Goal: Task Accomplishment & Management: Use online tool/utility

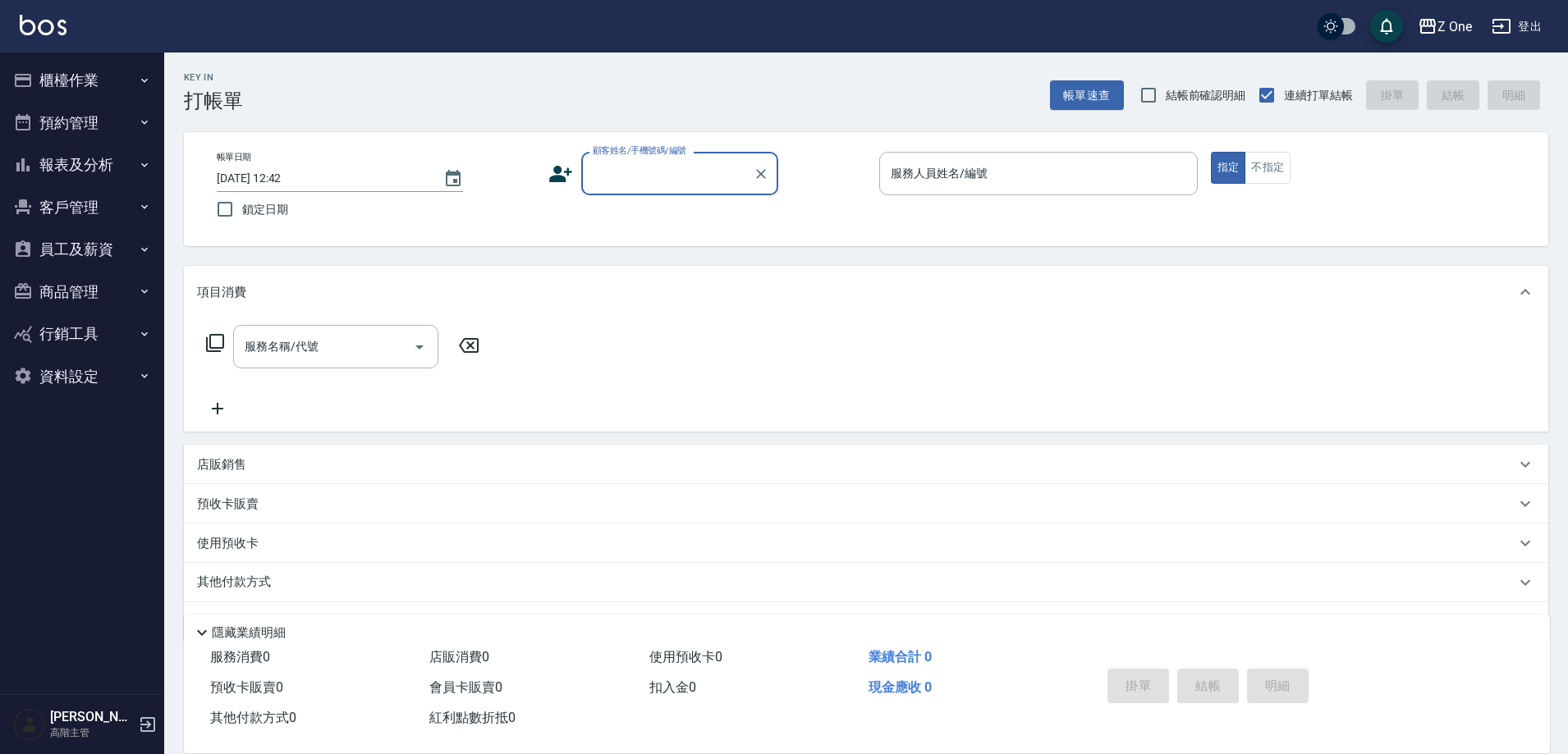
click at [147, 168] on icon "button" at bounding box center [144, 165] width 13 height 13
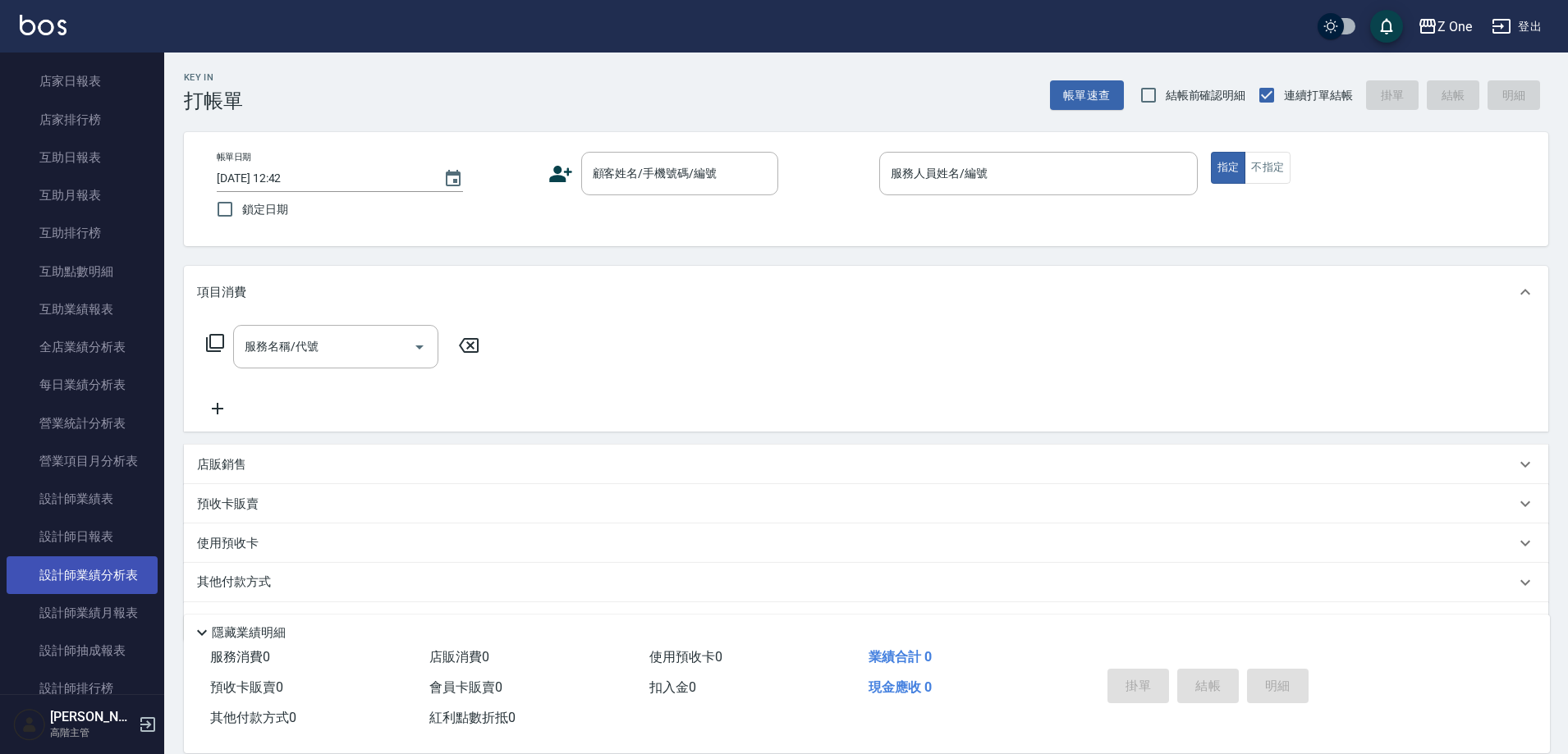
scroll to position [246, 0]
click at [83, 526] on link "設計師日報表" at bounding box center [82, 534] width 151 height 37
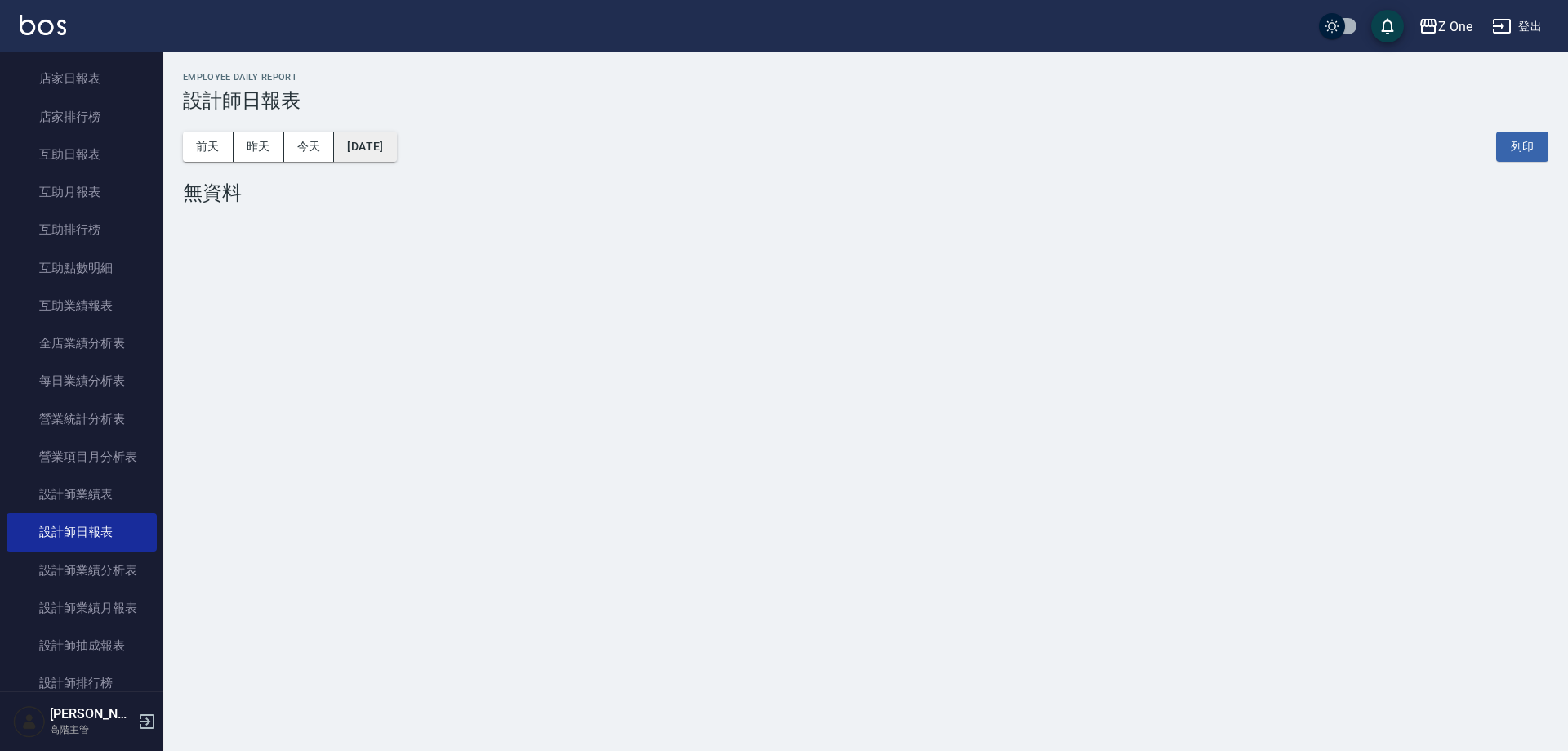
click at [390, 150] on button "[DATE]" at bounding box center [365, 147] width 62 height 30
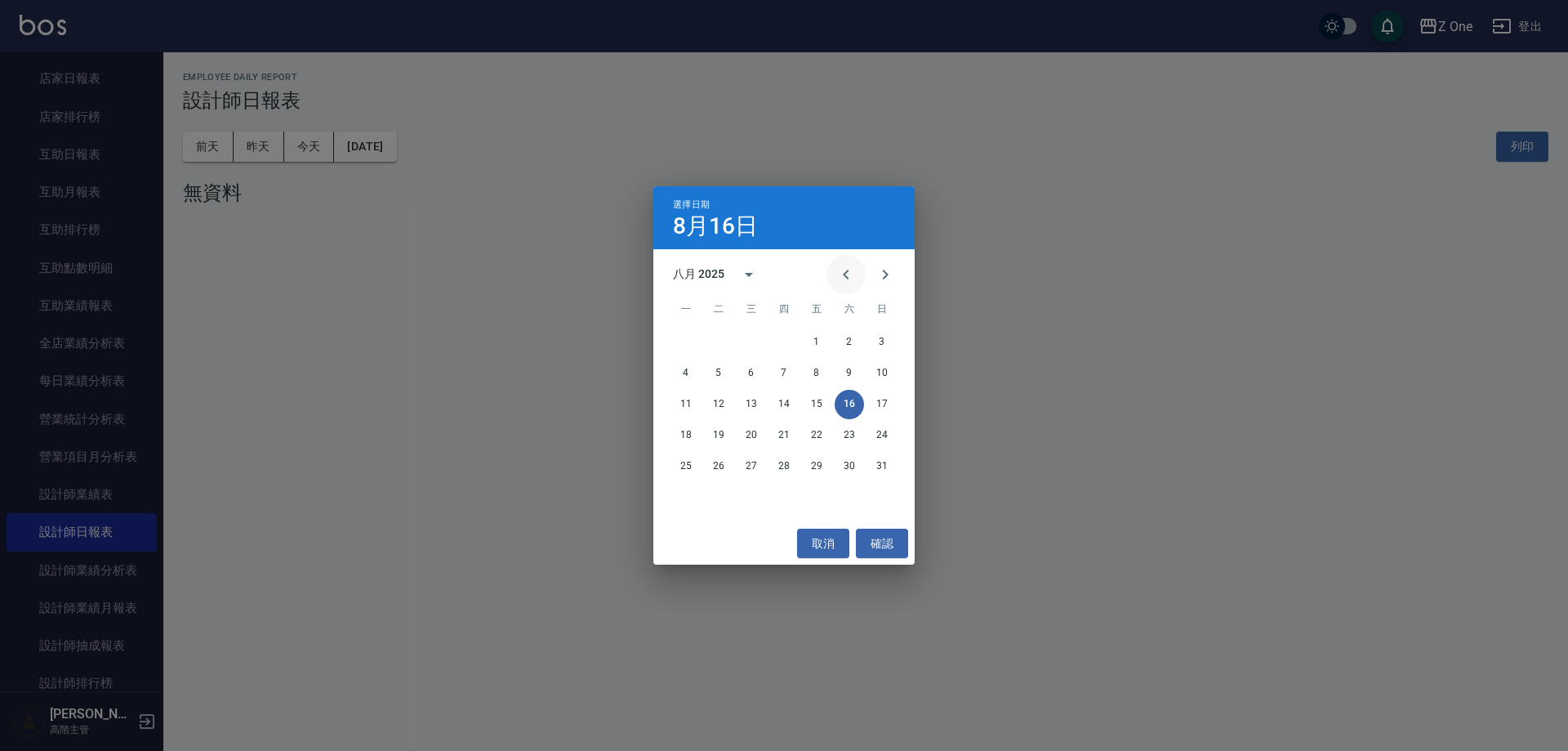
click at [839, 268] on icon "Previous month" at bounding box center [846, 274] width 20 height 20
click at [789, 466] on button "31" at bounding box center [784, 467] width 29 height 29
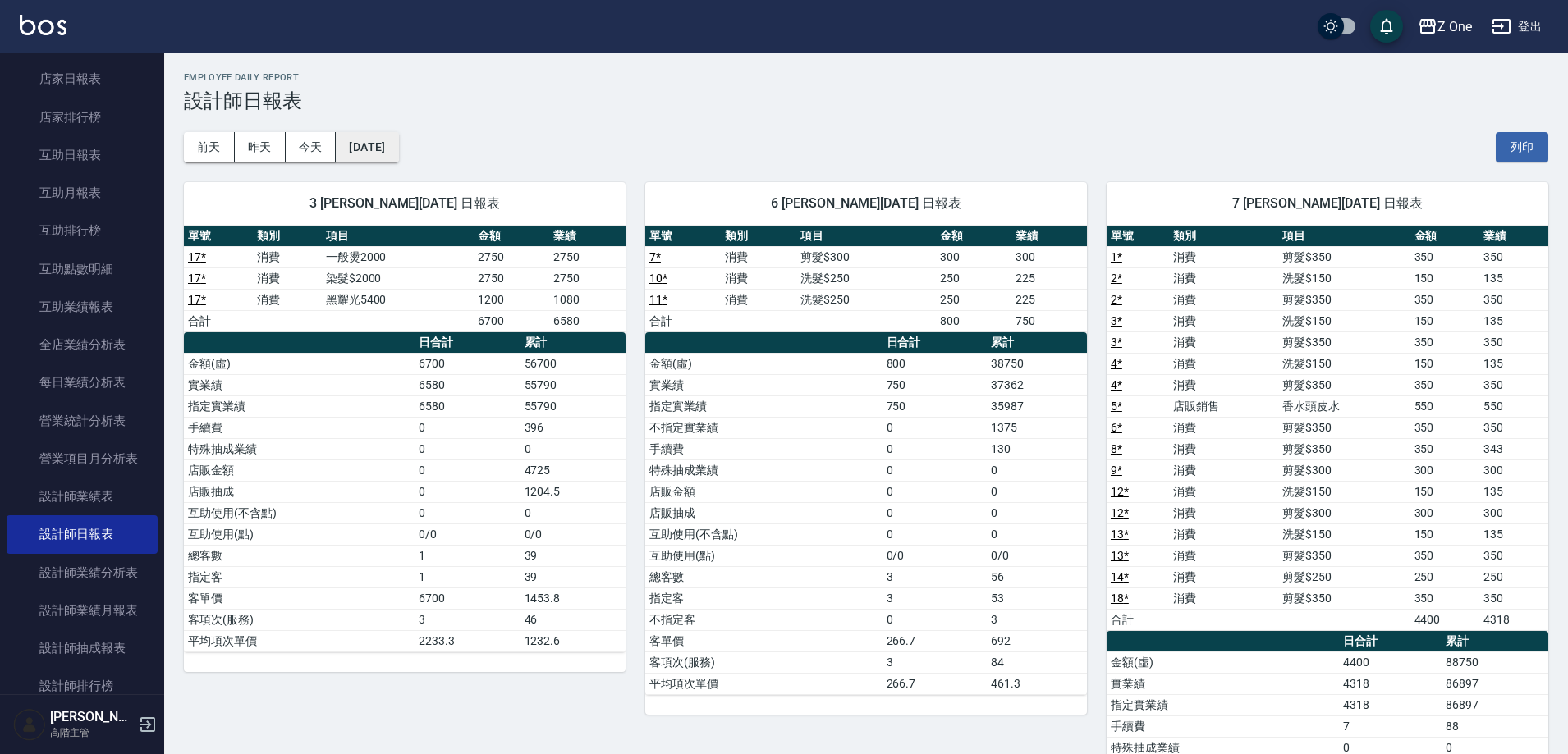
click at [398, 158] on button "[DATE]" at bounding box center [367, 147] width 63 height 30
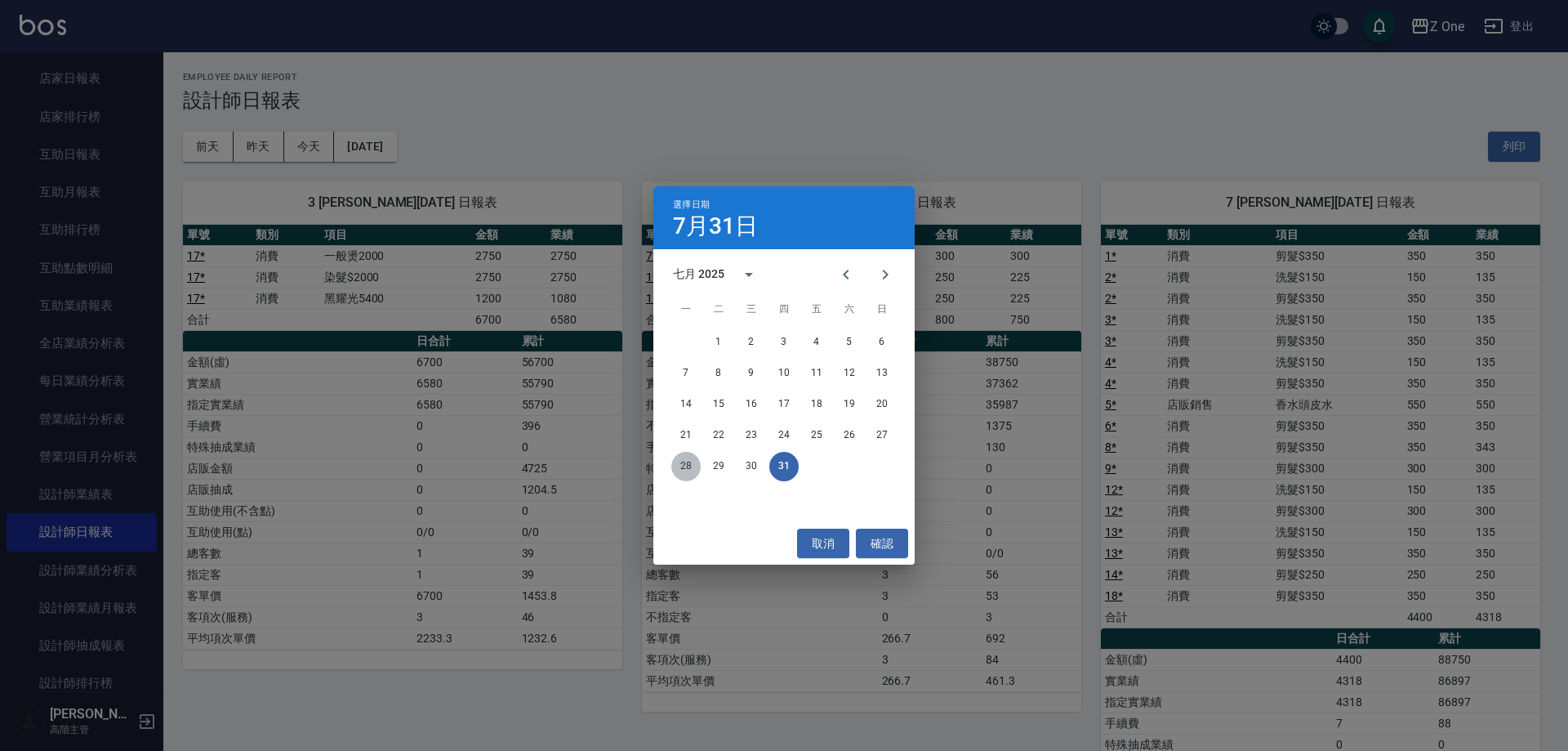
click at [680, 471] on button "28" at bounding box center [686, 467] width 29 height 29
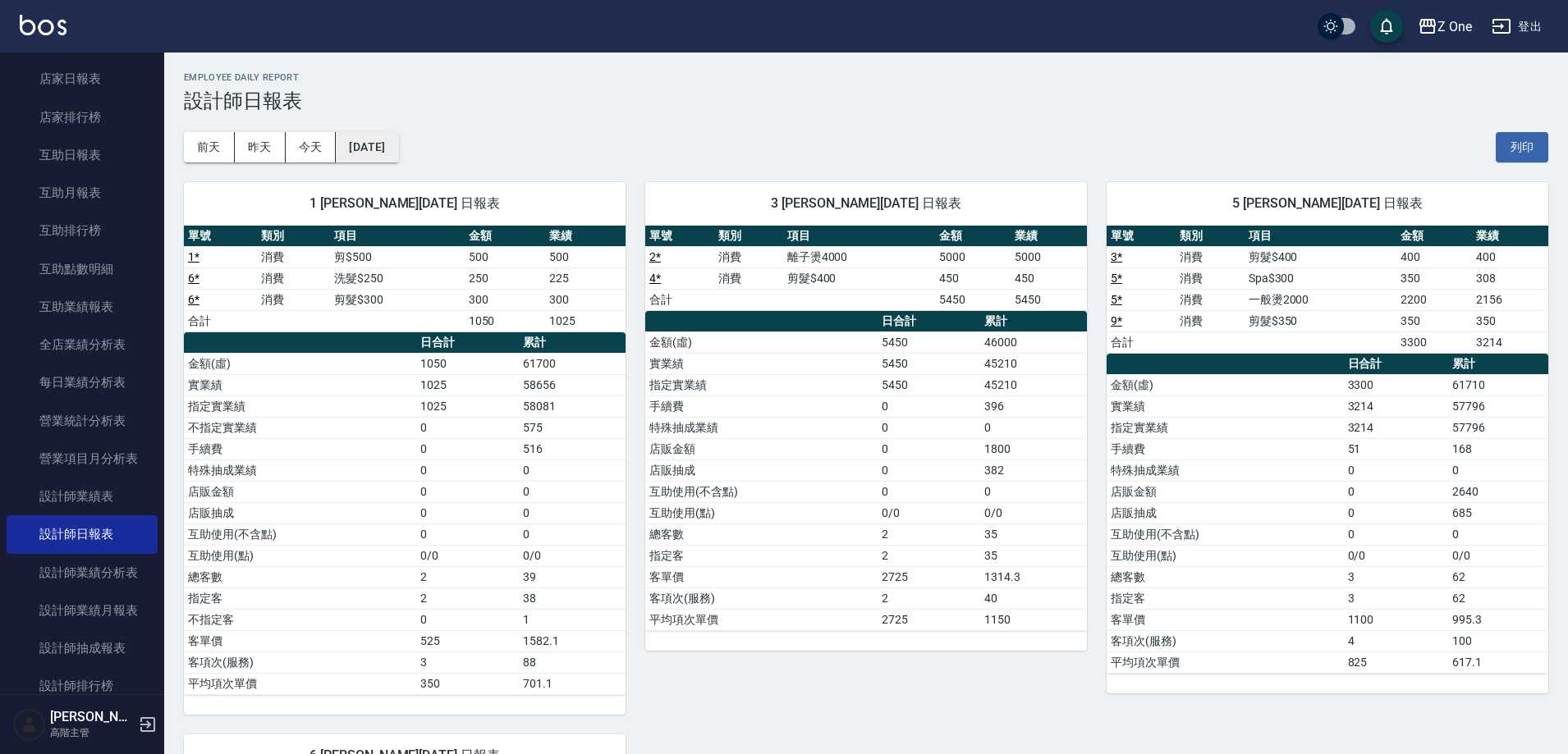
click at [398, 142] on button "[DATE]" at bounding box center [367, 147] width 63 height 30
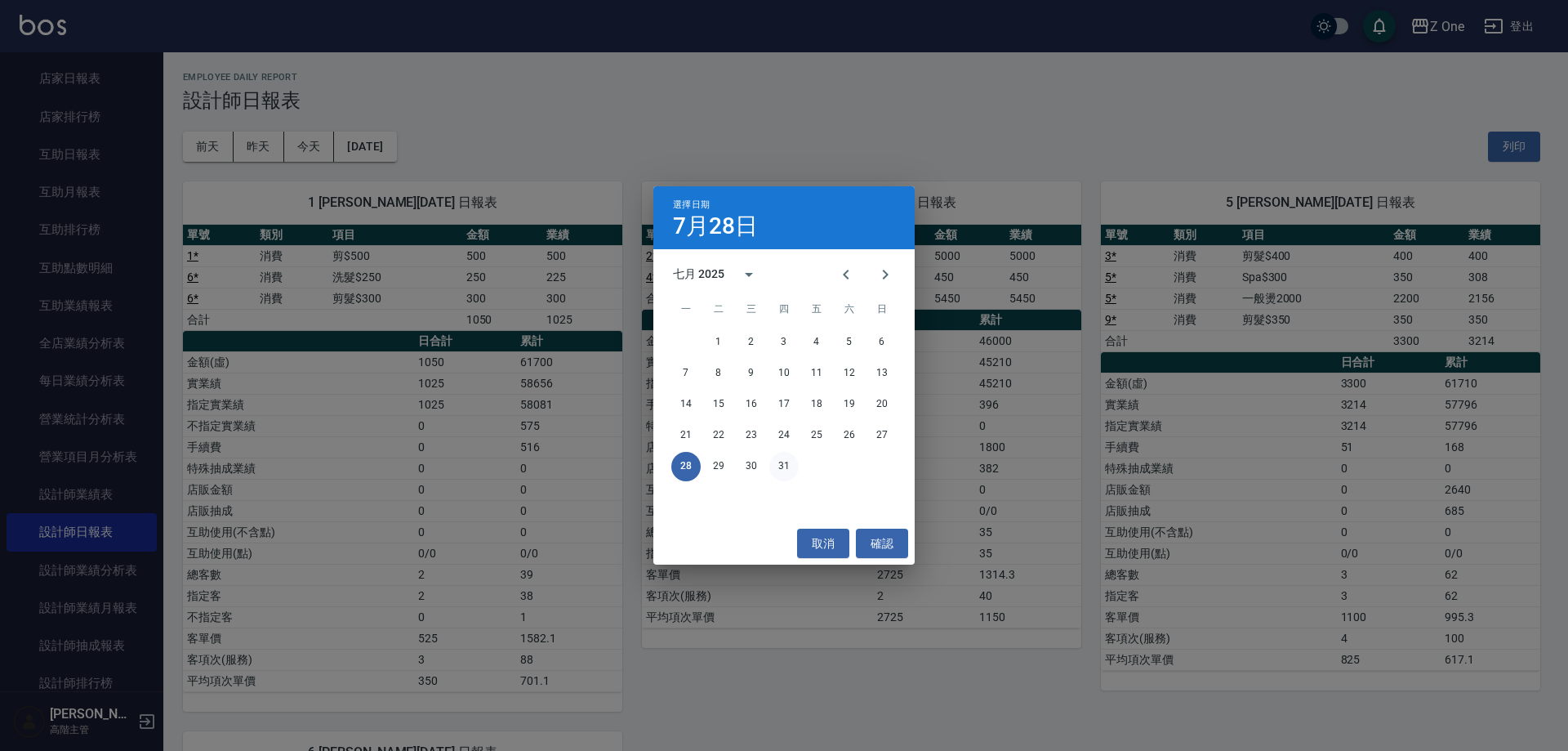
click at [783, 460] on button "31" at bounding box center [784, 467] width 29 height 29
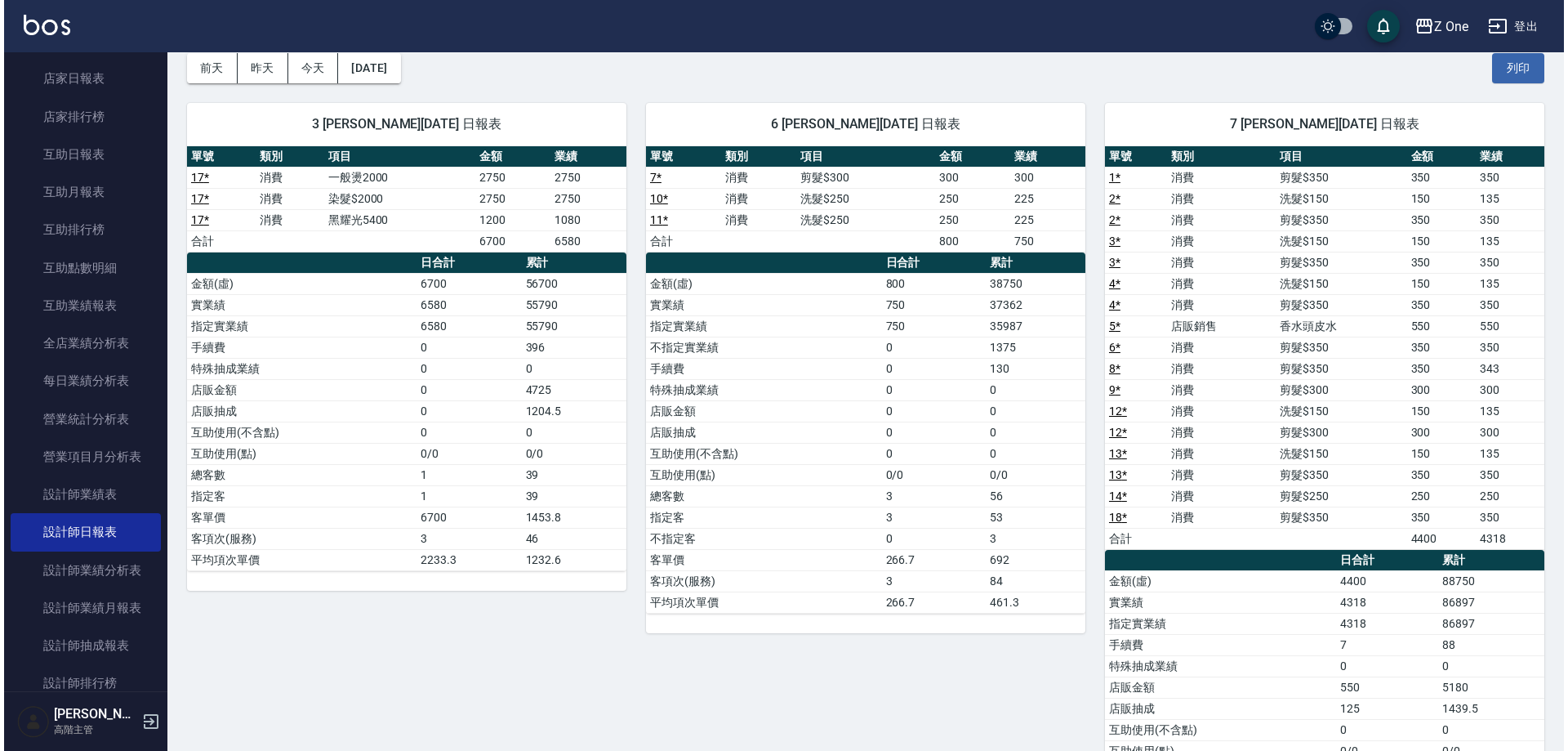
scroll to position [82, 0]
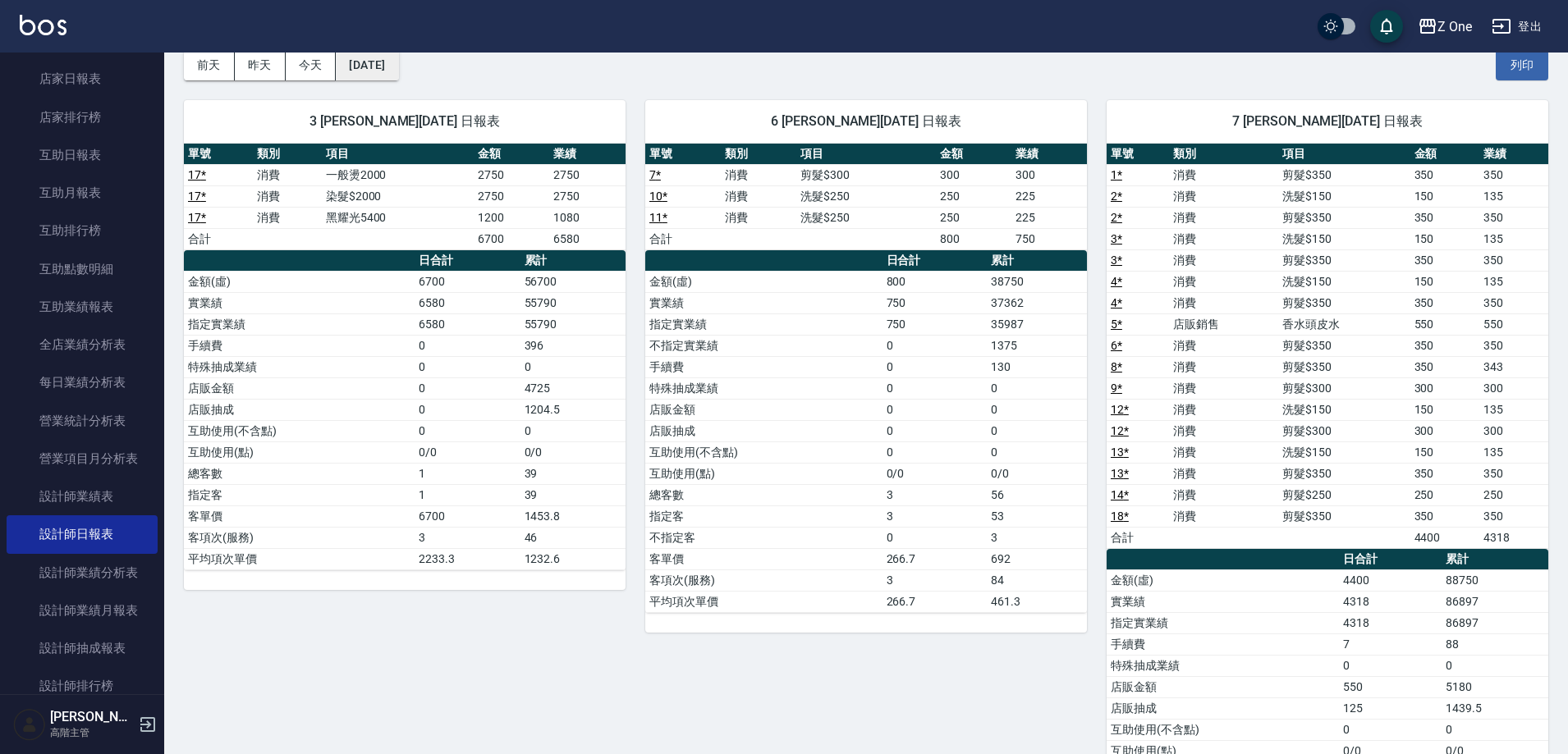
click at [398, 64] on button "[DATE]" at bounding box center [367, 64] width 63 height 30
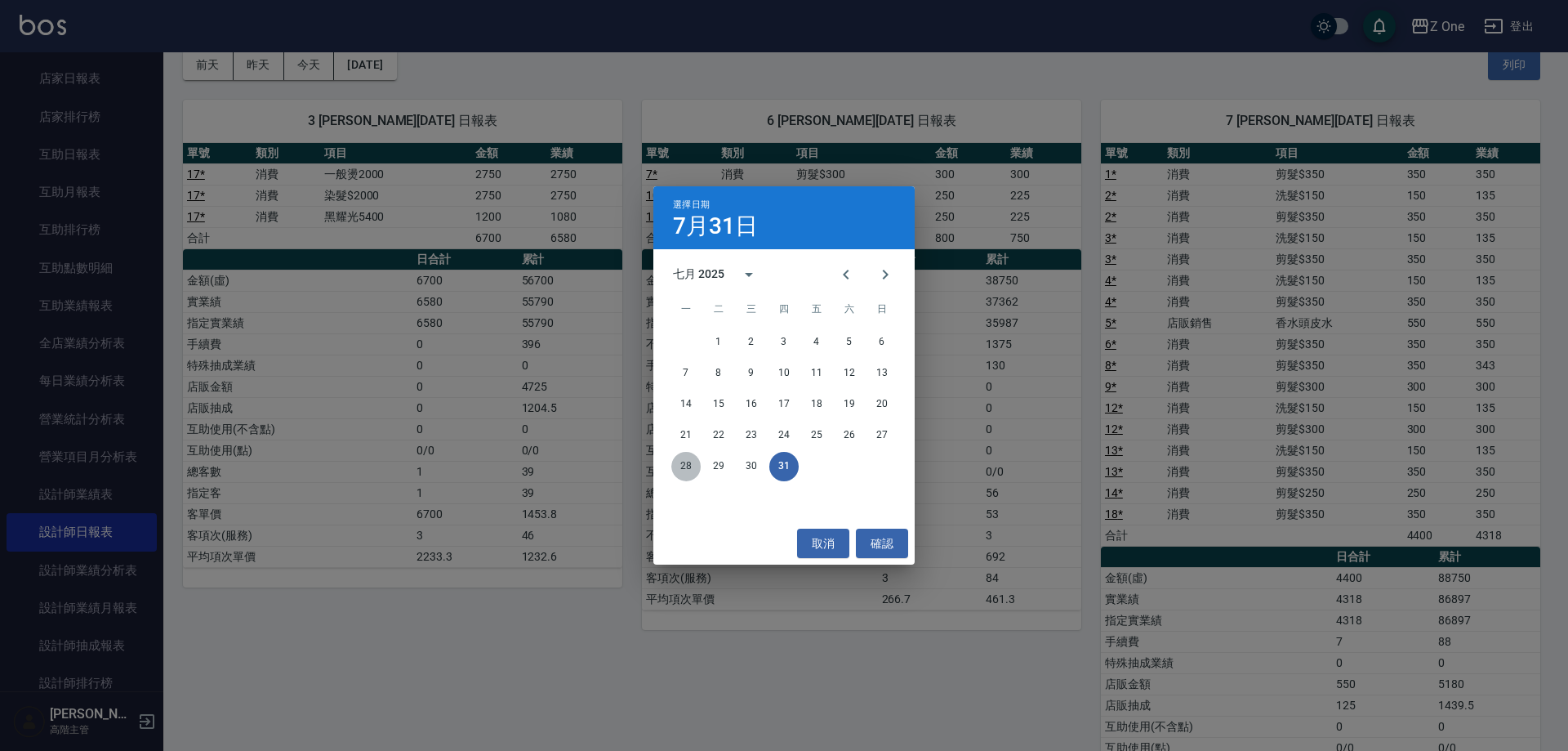
click at [685, 468] on button "28" at bounding box center [686, 467] width 29 height 29
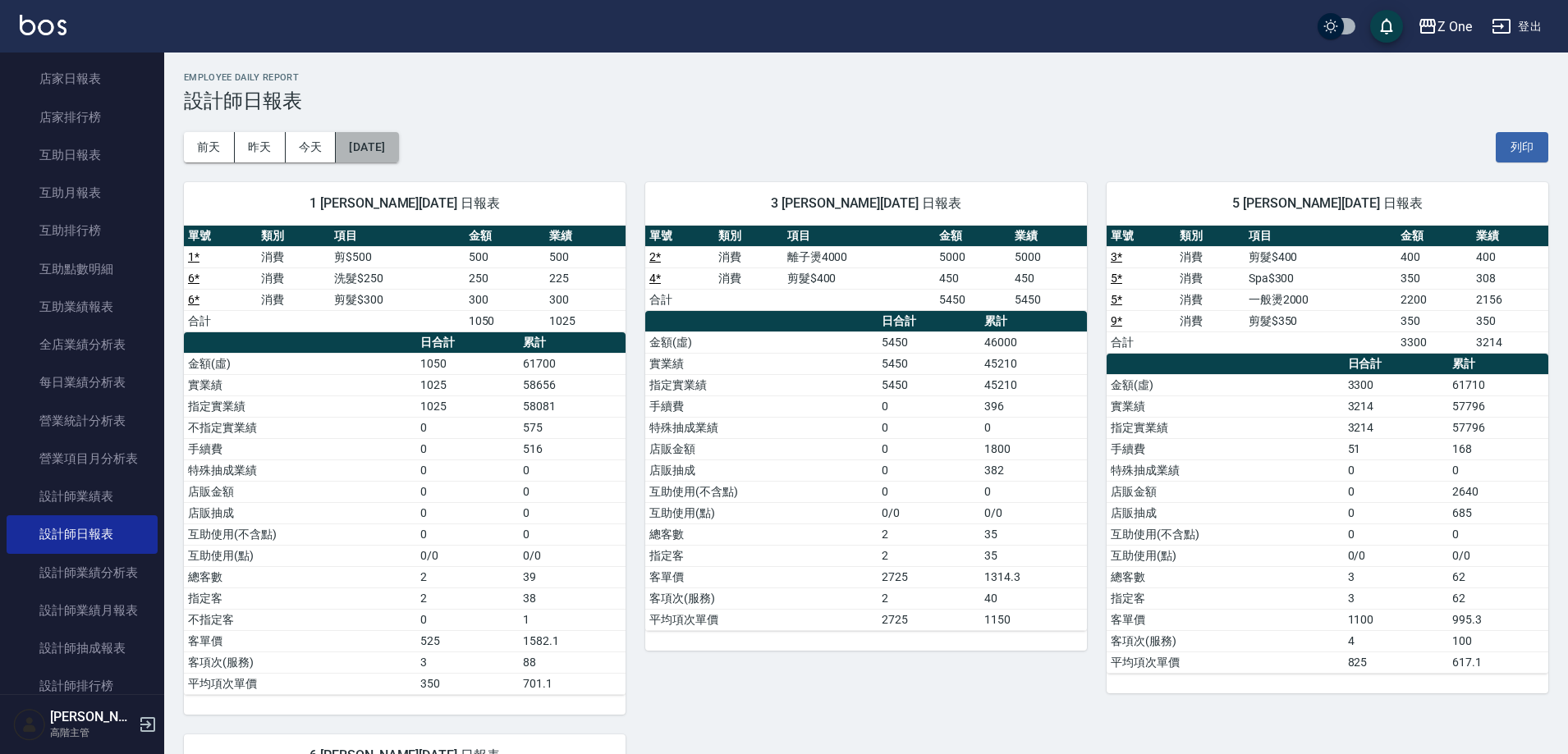
click at [398, 143] on button "[DATE]" at bounding box center [367, 147] width 63 height 30
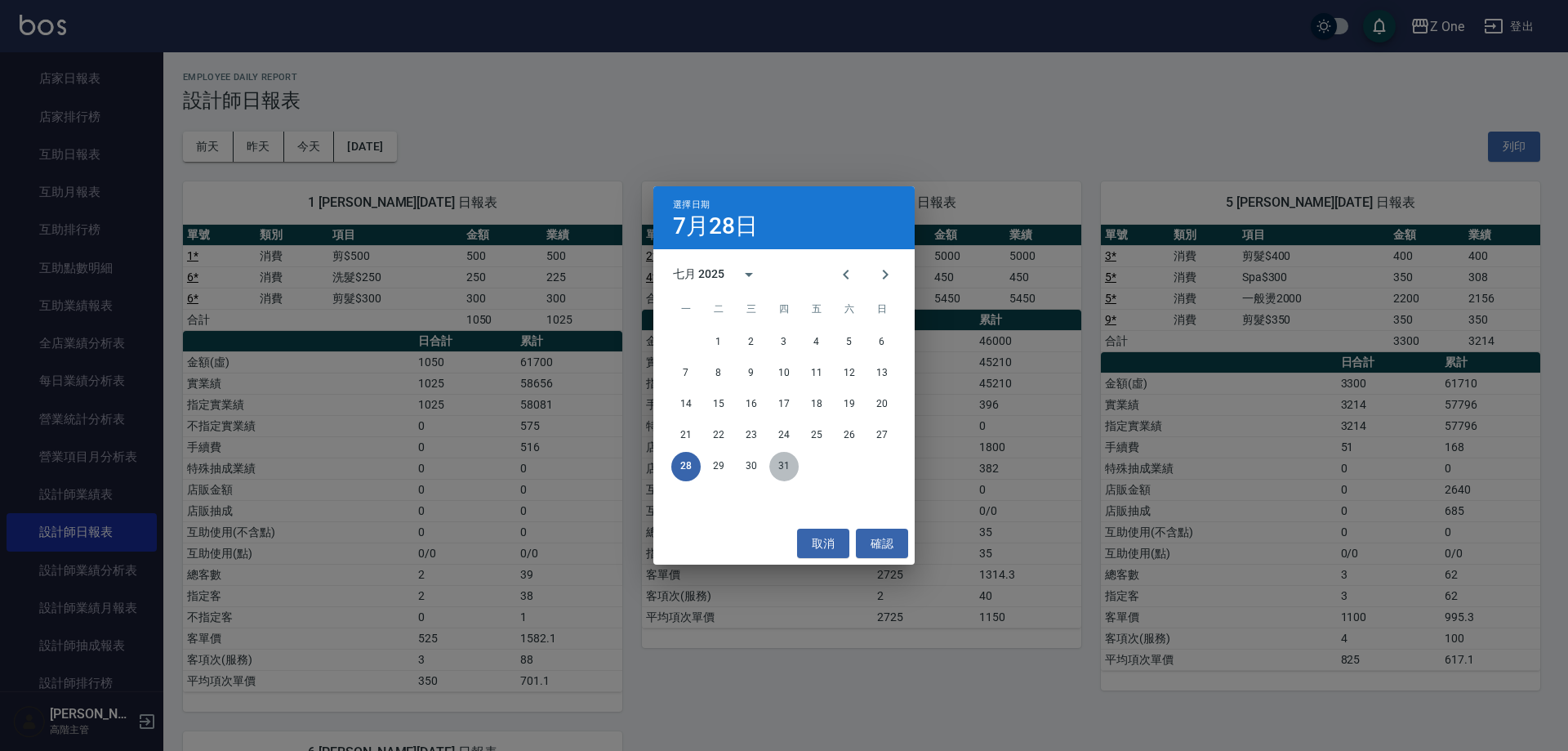
click at [777, 460] on button "31" at bounding box center [784, 467] width 29 height 29
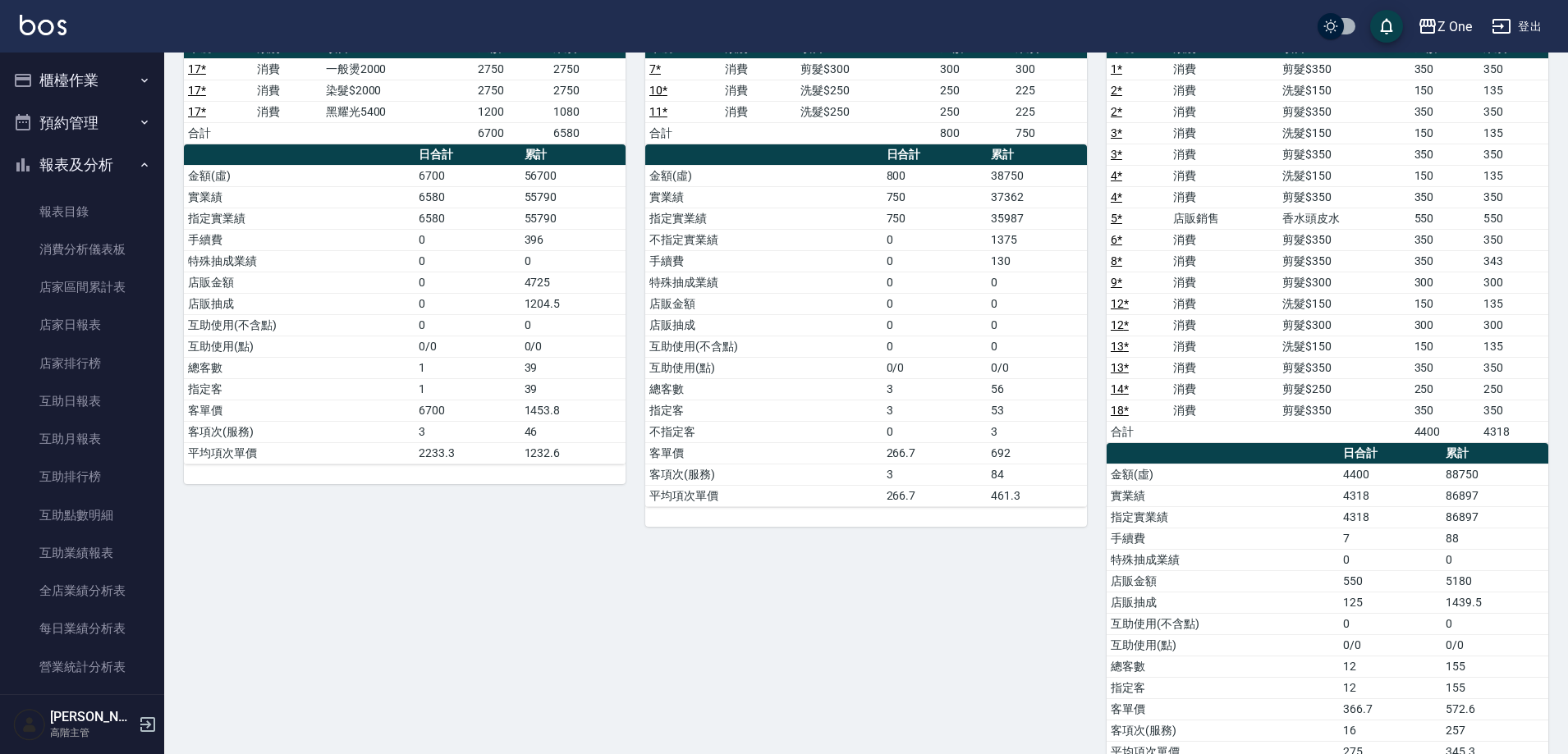
scroll to position [164, 0]
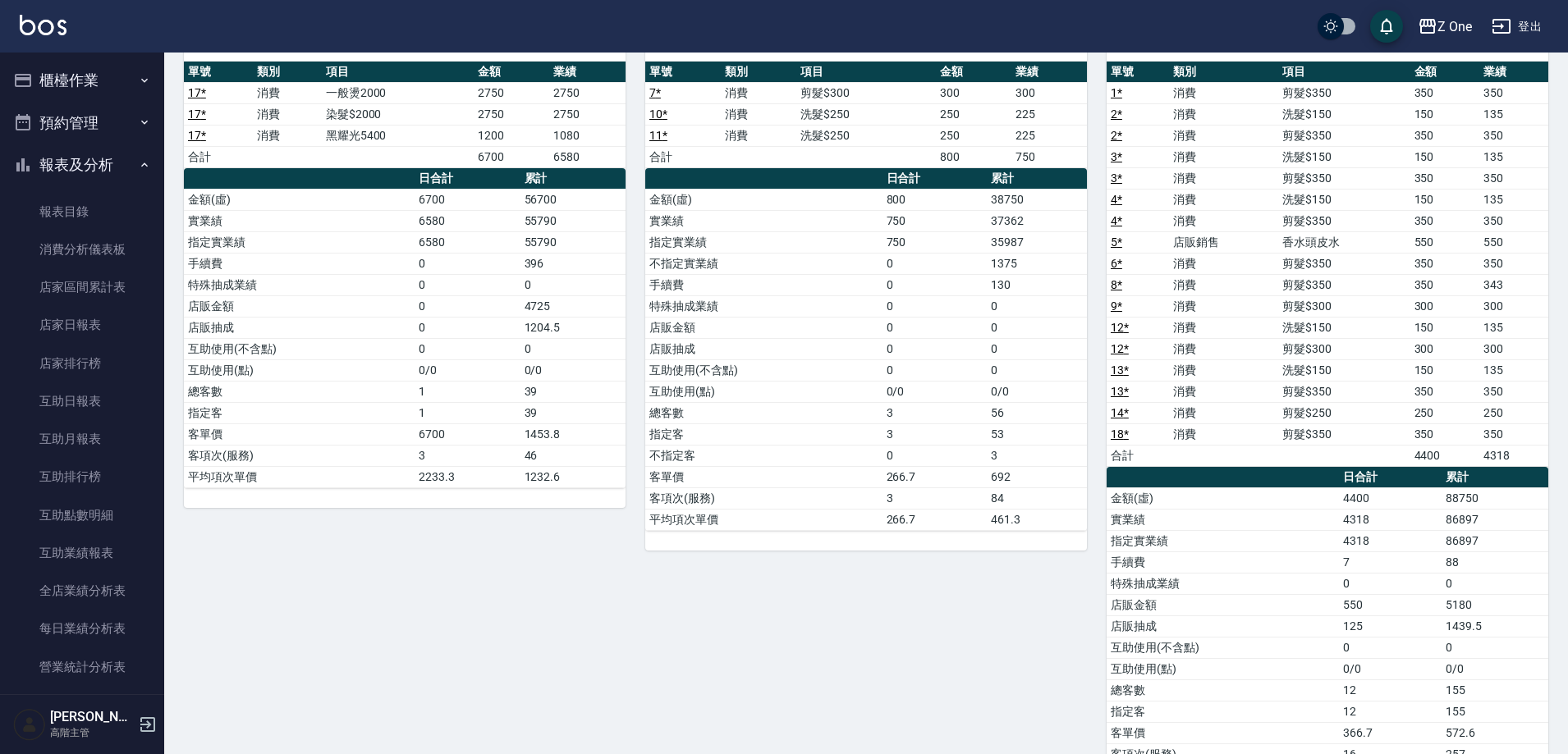
click at [127, 77] on button "櫃檯作業" at bounding box center [82, 80] width 151 height 43
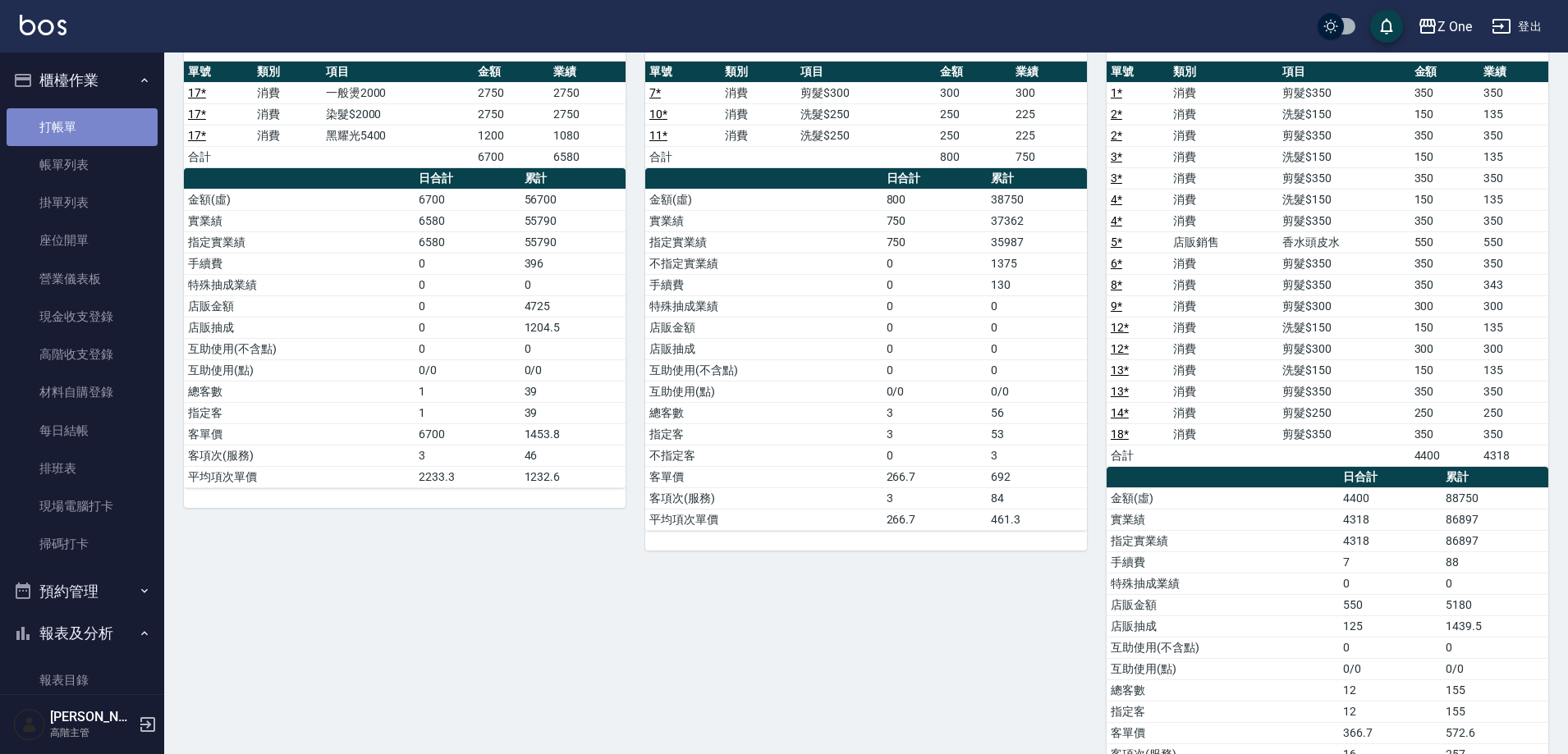
click at [92, 126] on link "打帳單" at bounding box center [82, 126] width 151 height 37
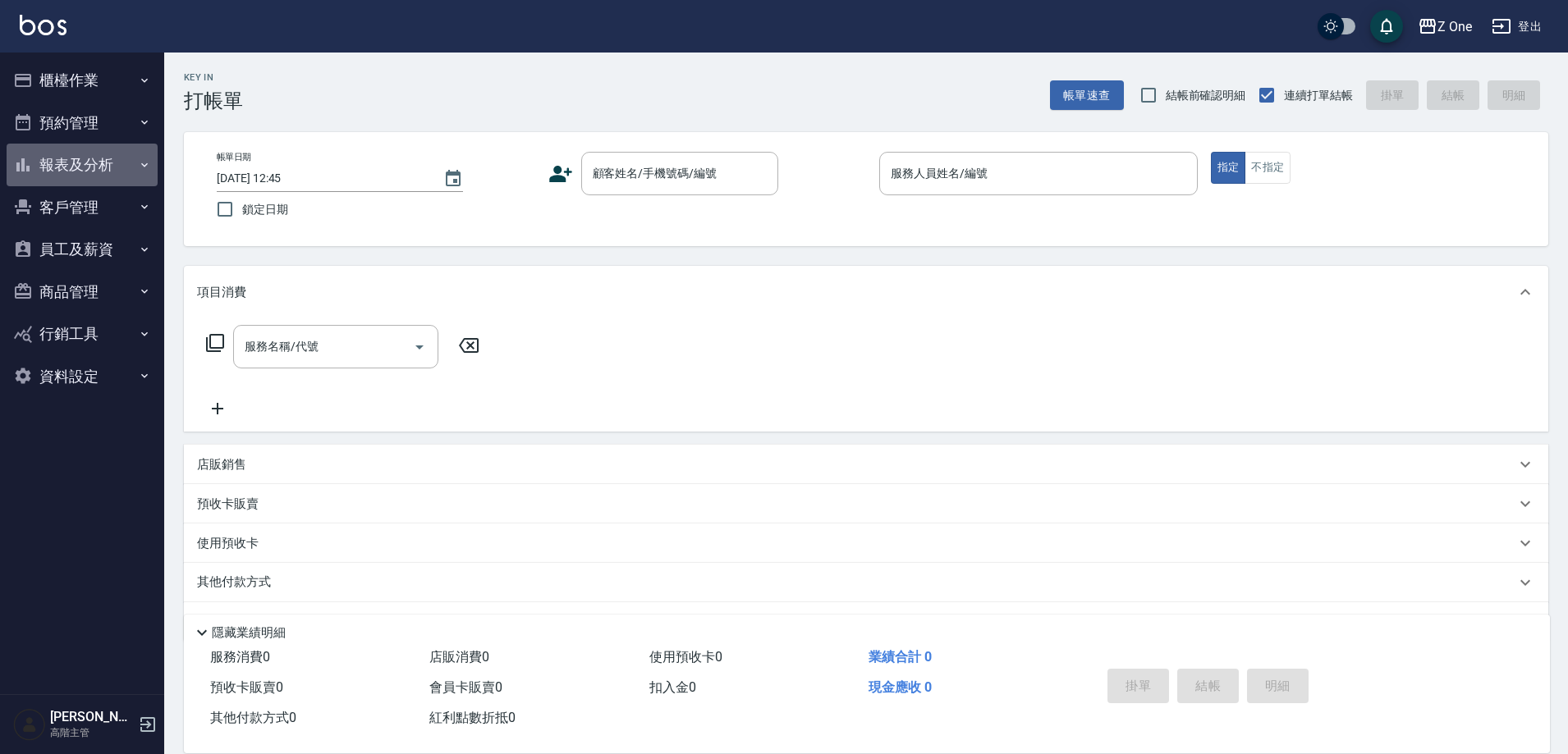
click at [145, 162] on icon "button" at bounding box center [144, 165] width 13 height 13
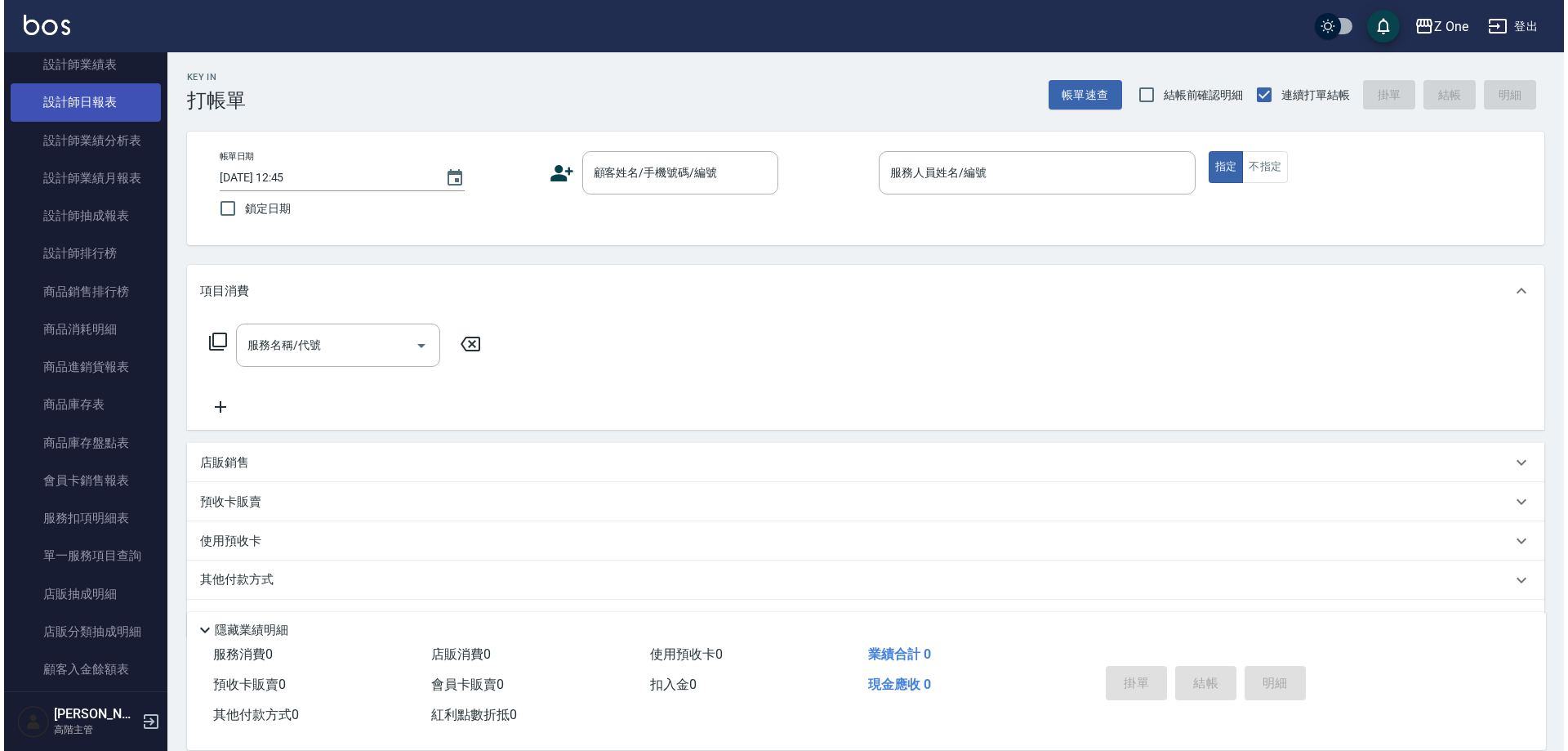
scroll to position [654, 0]
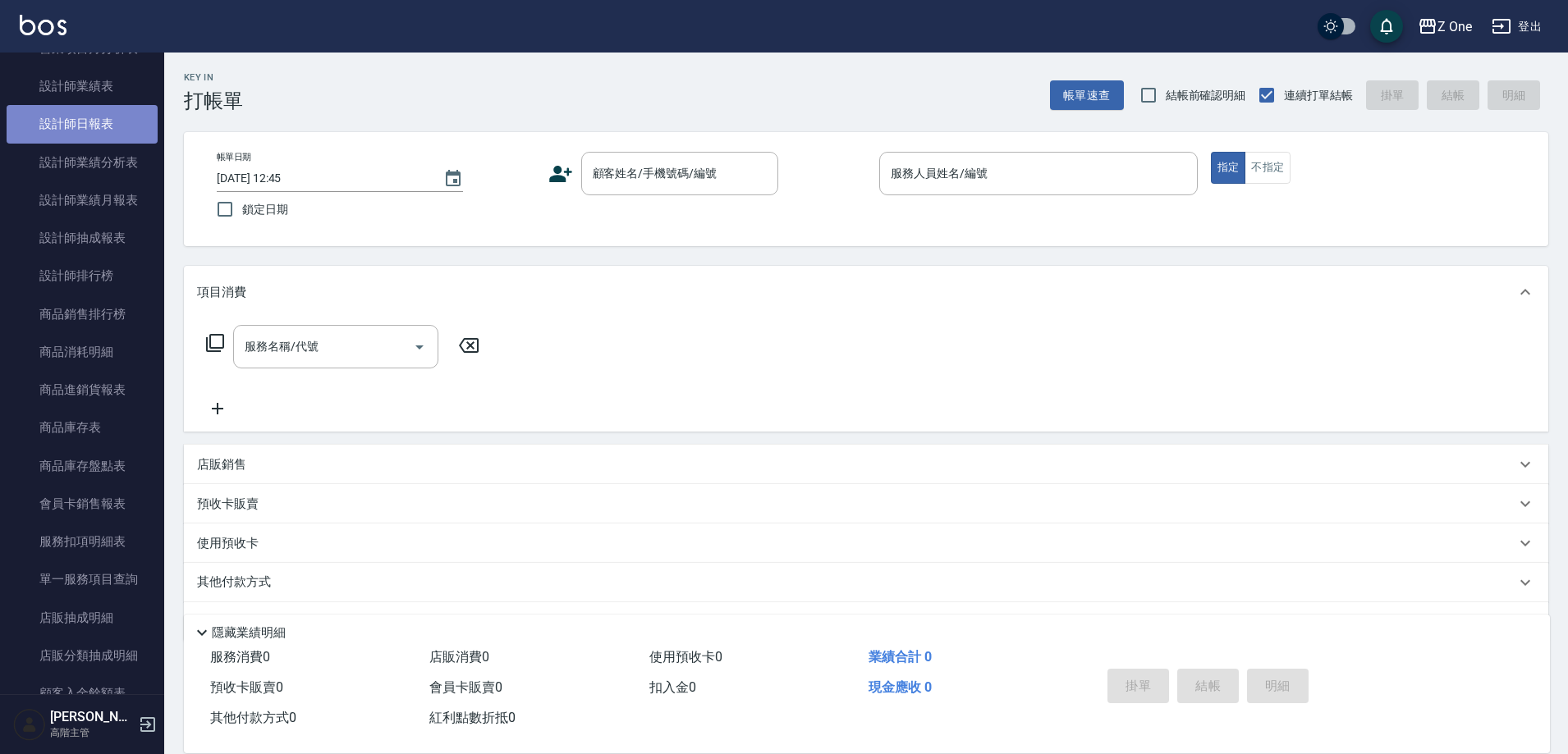
click at [101, 132] on link "設計師日報表" at bounding box center [82, 124] width 151 height 37
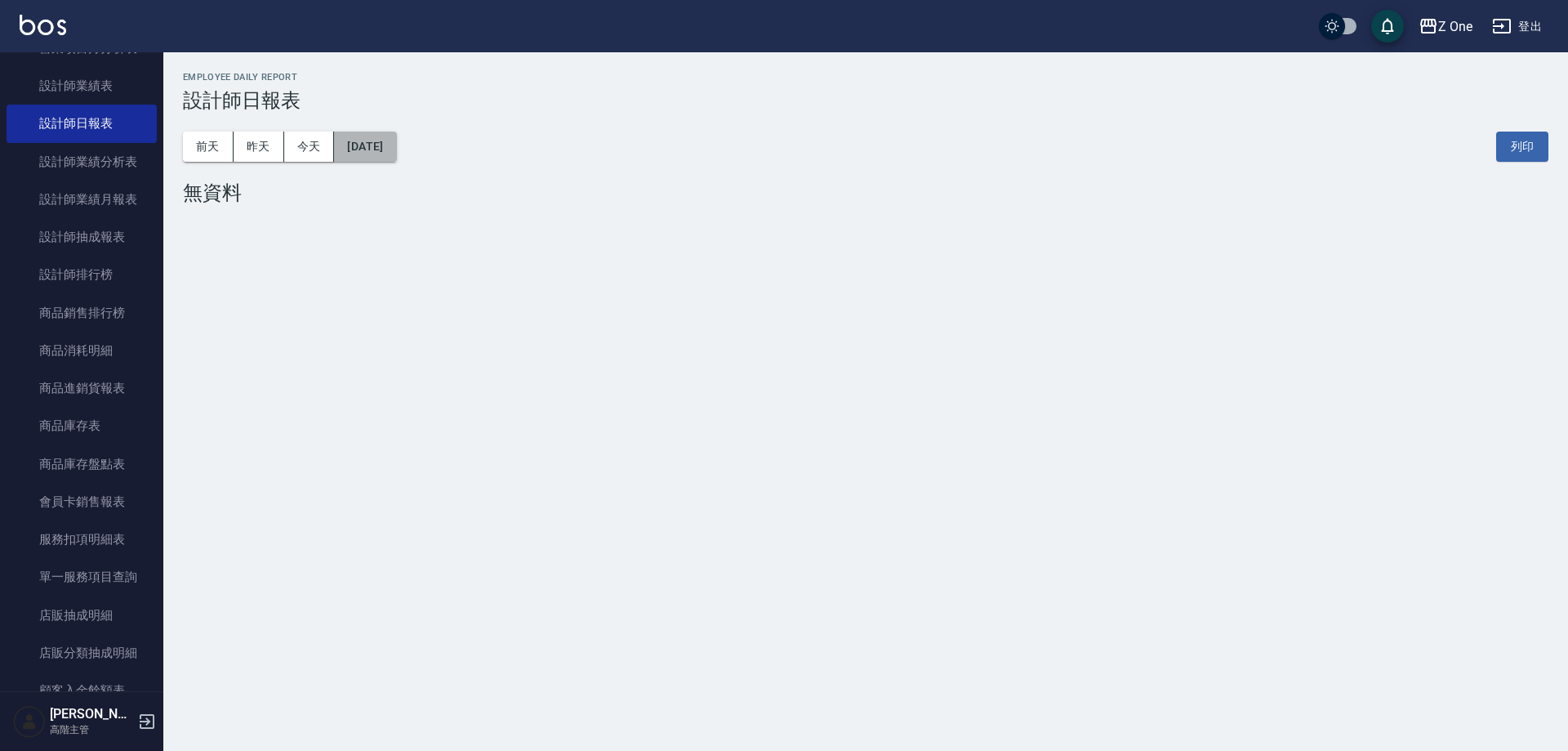
click at [387, 147] on button "[DATE]" at bounding box center [365, 147] width 62 height 30
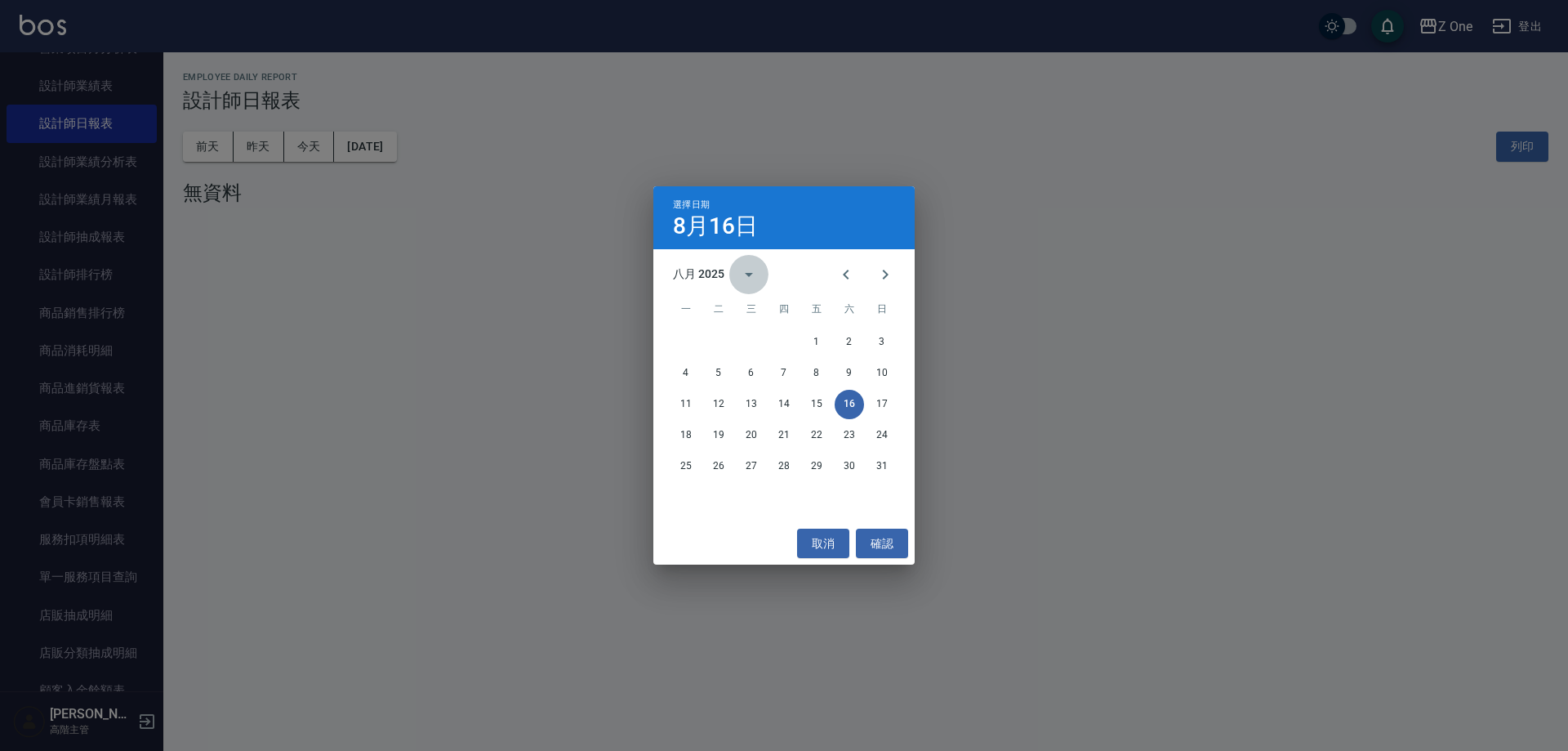
click at [742, 272] on icon "calendar view is open, switch to year view" at bounding box center [749, 274] width 20 height 20
click at [359, 148] on div "選擇日期 8月16日 八月 2025 1900 1901 1902 1903 1904 1905 1906 1907 1908 1909 1910 1911 …" at bounding box center [784, 376] width 1568 height 751
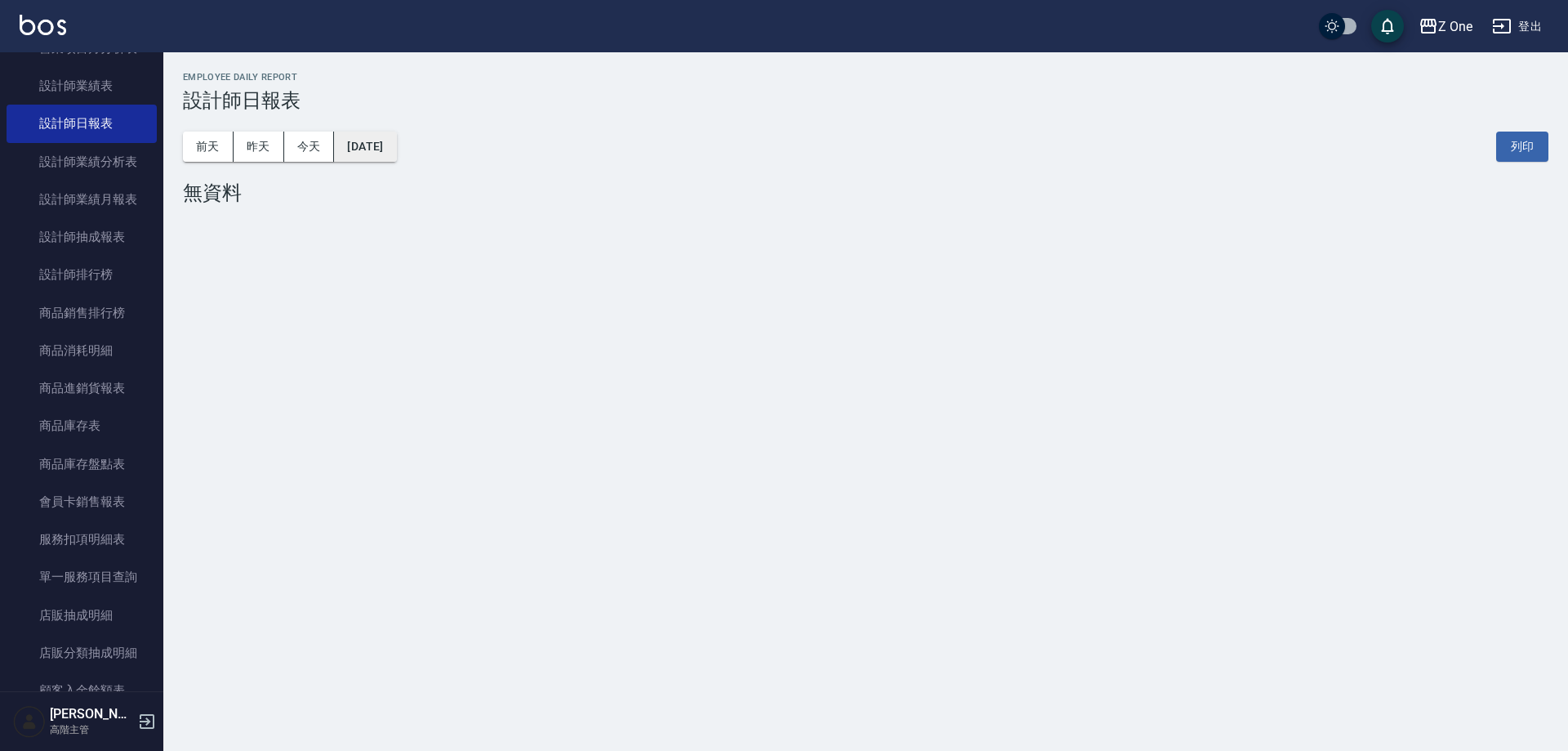
click at [394, 148] on button "[DATE]" at bounding box center [365, 147] width 62 height 30
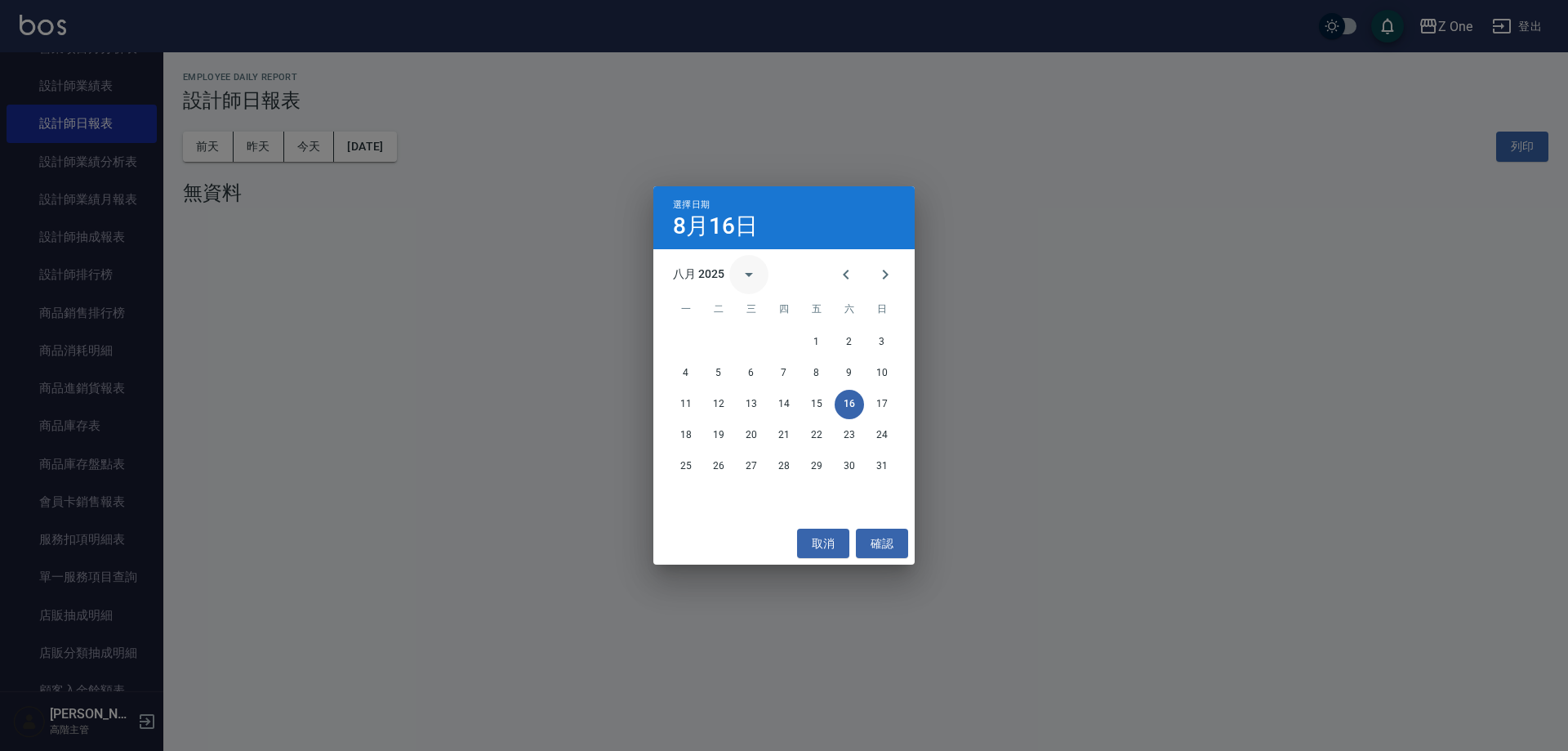
click at [748, 269] on icon "calendar view is open, switch to year view" at bounding box center [749, 274] width 20 height 20
click at [312, 147] on div "選擇日期 8月16日 八月 2025 1900 1901 1902 1903 1904 1905 1906 1907 1908 1909 1910 1911 …" at bounding box center [784, 376] width 1568 height 751
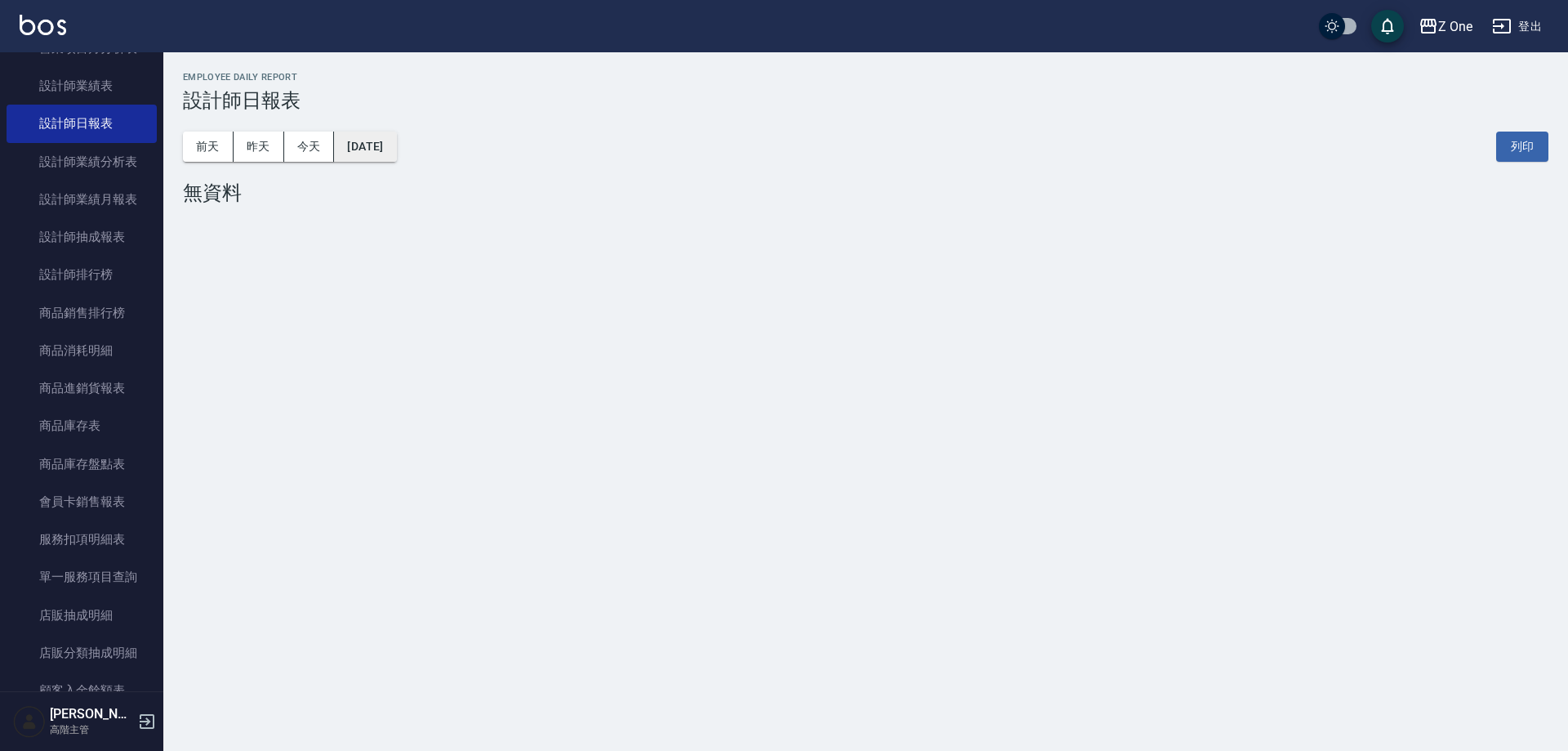
click at [395, 147] on button "[DATE]" at bounding box center [365, 147] width 62 height 30
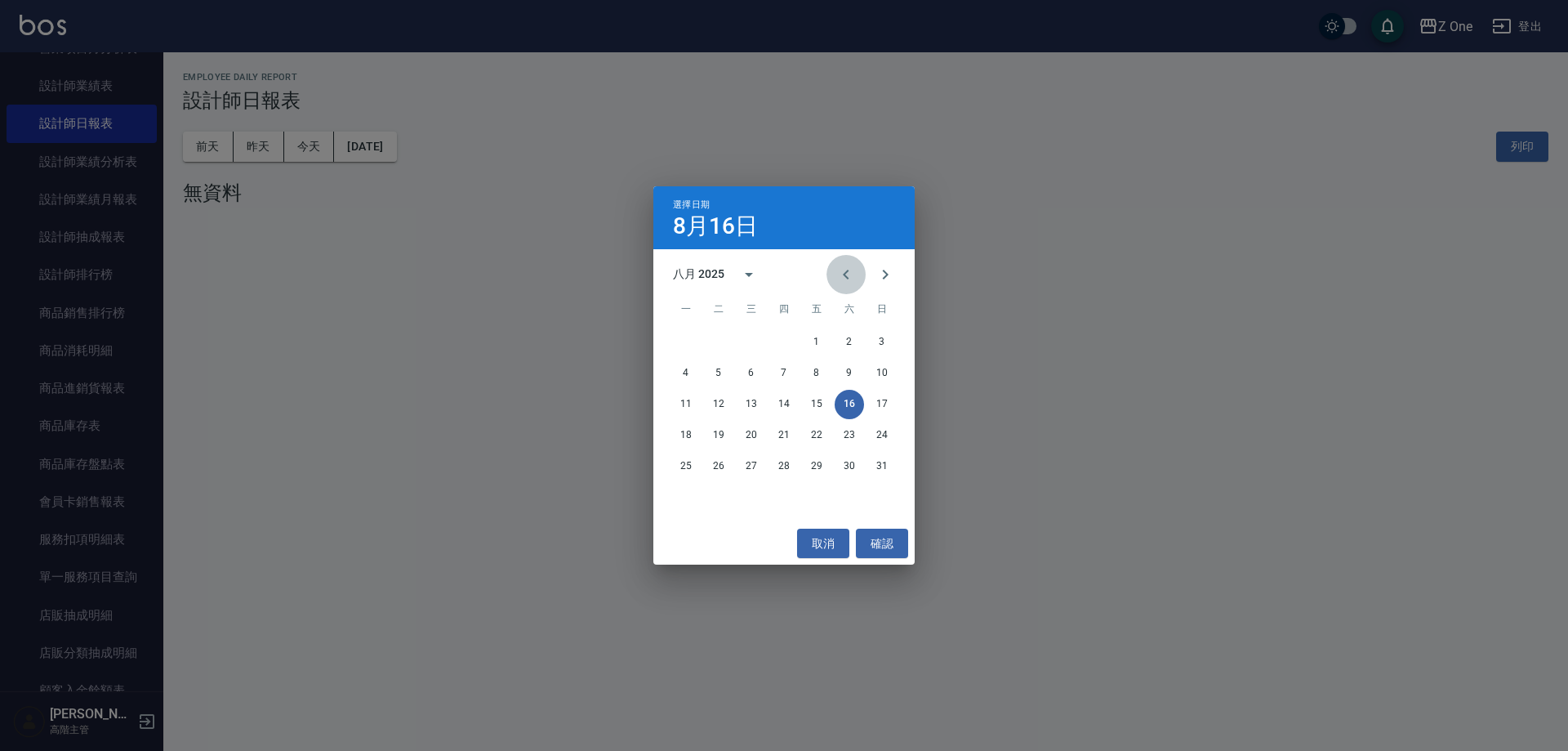
click at [844, 280] on icon "Previous month" at bounding box center [846, 274] width 20 height 20
click at [681, 498] on button "30" at bounding box center [686, 498] width 29 height 29
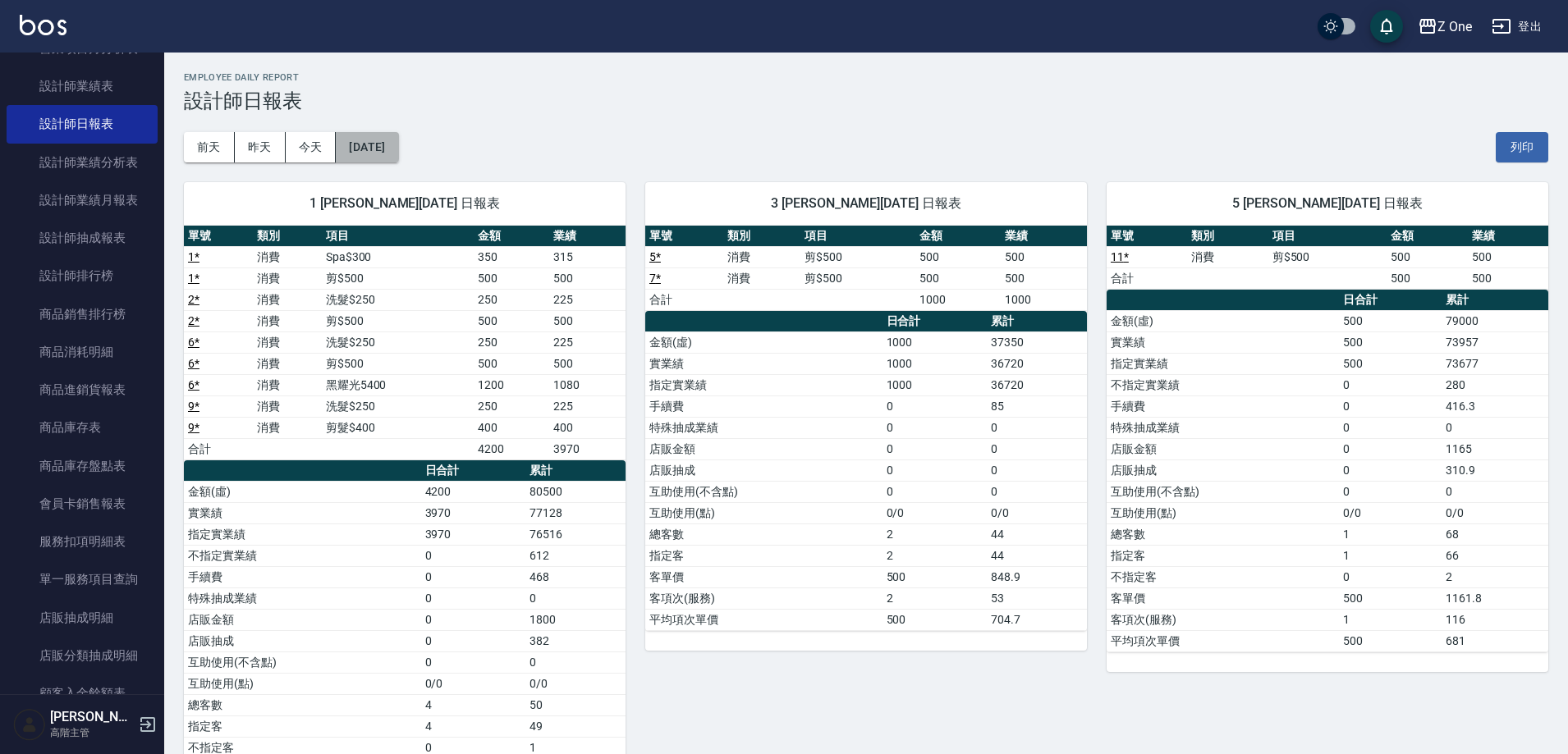
click at [398, 153] on button "2025/06/30" at bounding box center [367, 147] width 63 height 30
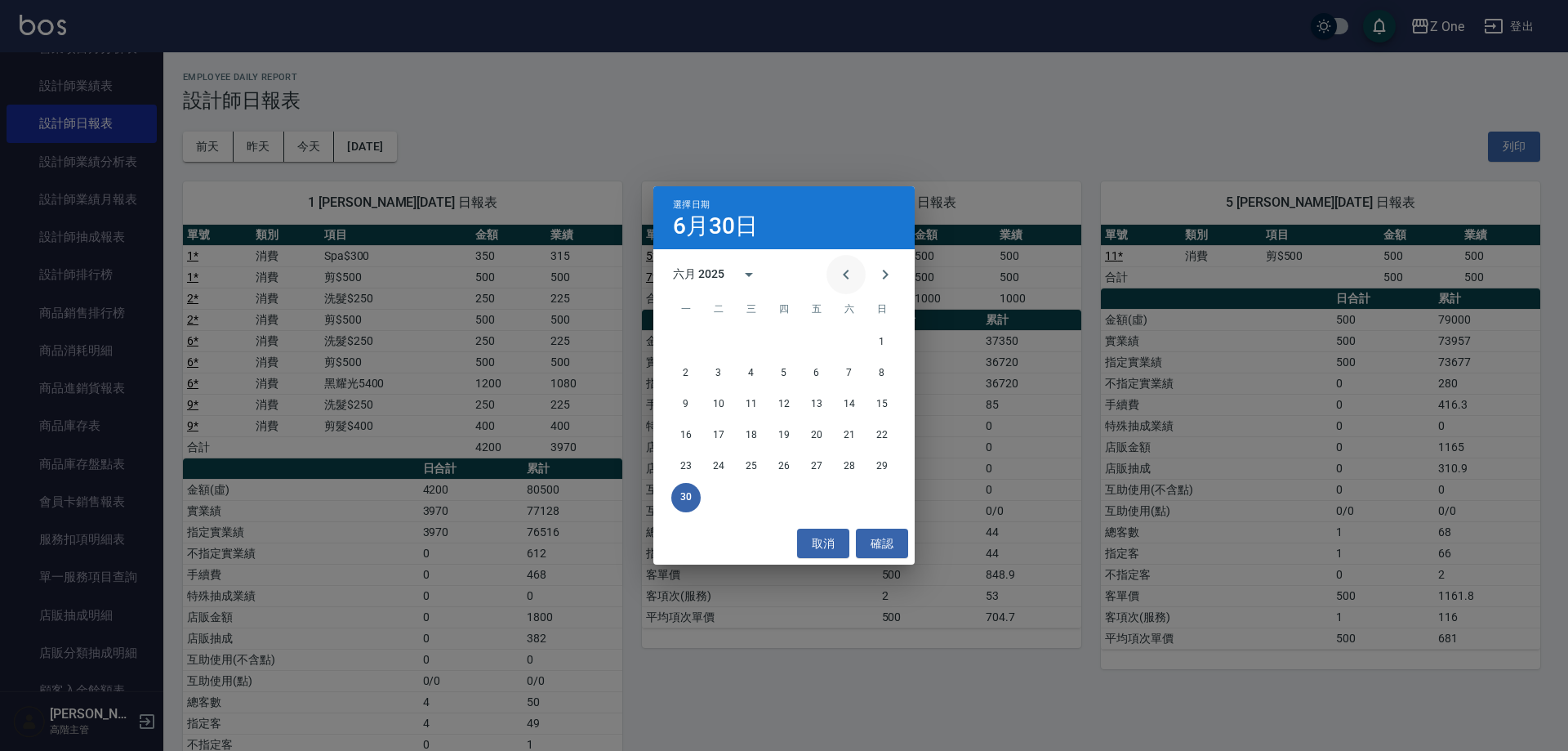
click at [852, 278] on icon "Previous month" at bounding box center [846, 274] width 20 height 20
click at [850, 471] on button "31" at bounding box center [849, 467] width 29 height 29
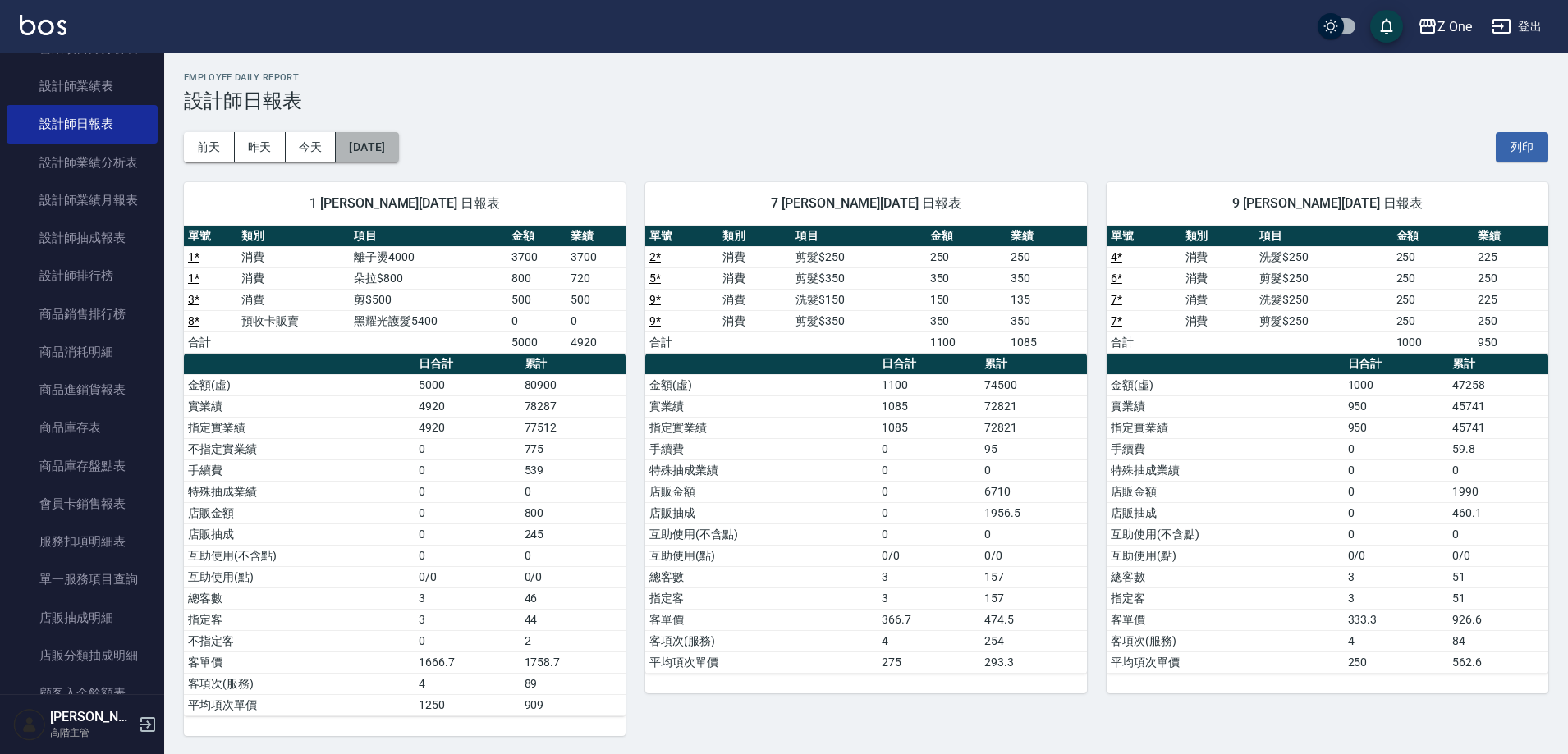
click at [385, 146] on button "2025/05/31" at bounding box center [367, 147] width 63 height 30
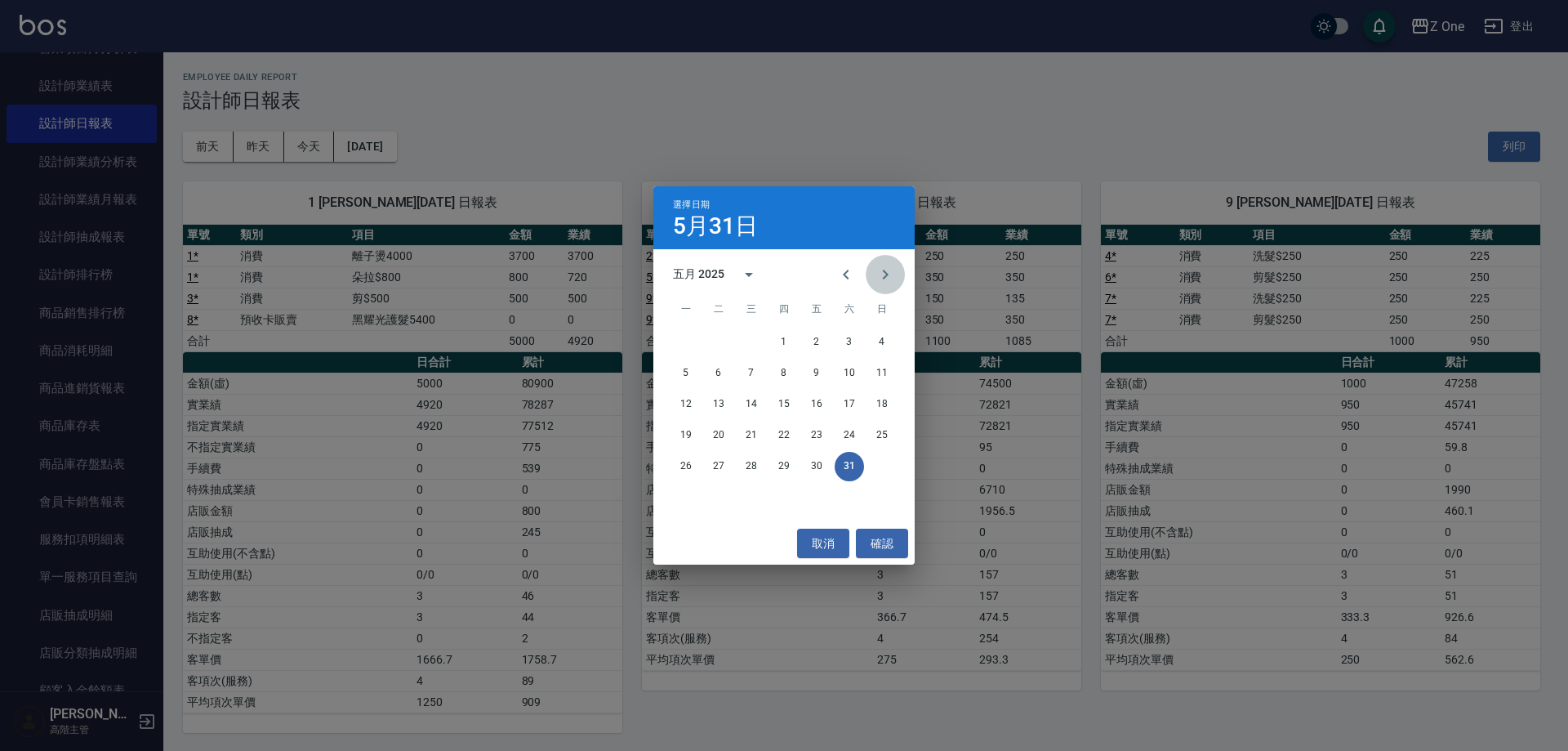
click at [885, 276] on icon "Next month" at bounding box center [886, 274] width 6 height 10
click at [689, 487] on button "30" at bounding box center [686, 498] width 29 height 29
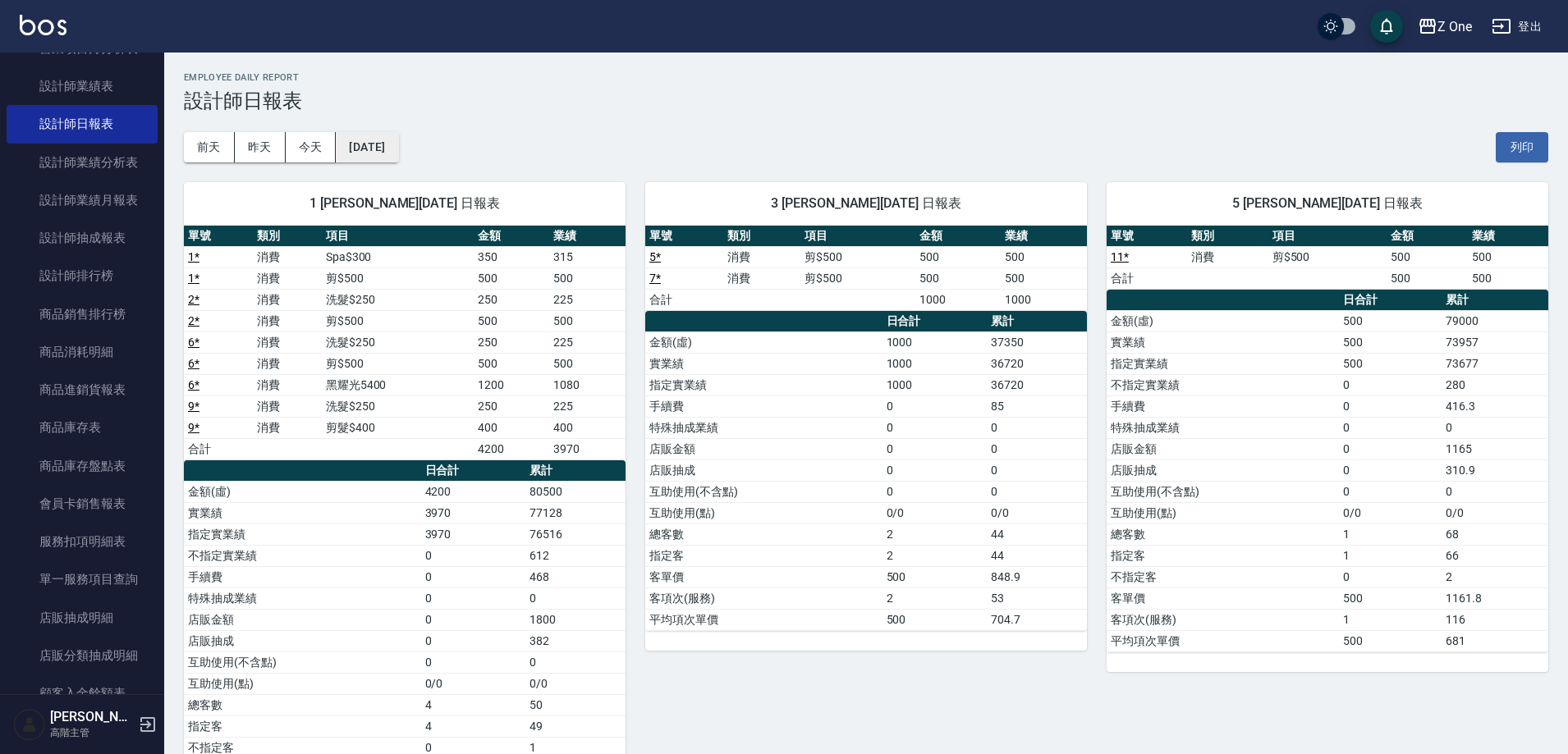
click at [398, 151] on button "2025/06/30" at bounding box center [367, 147] width 63 height 30
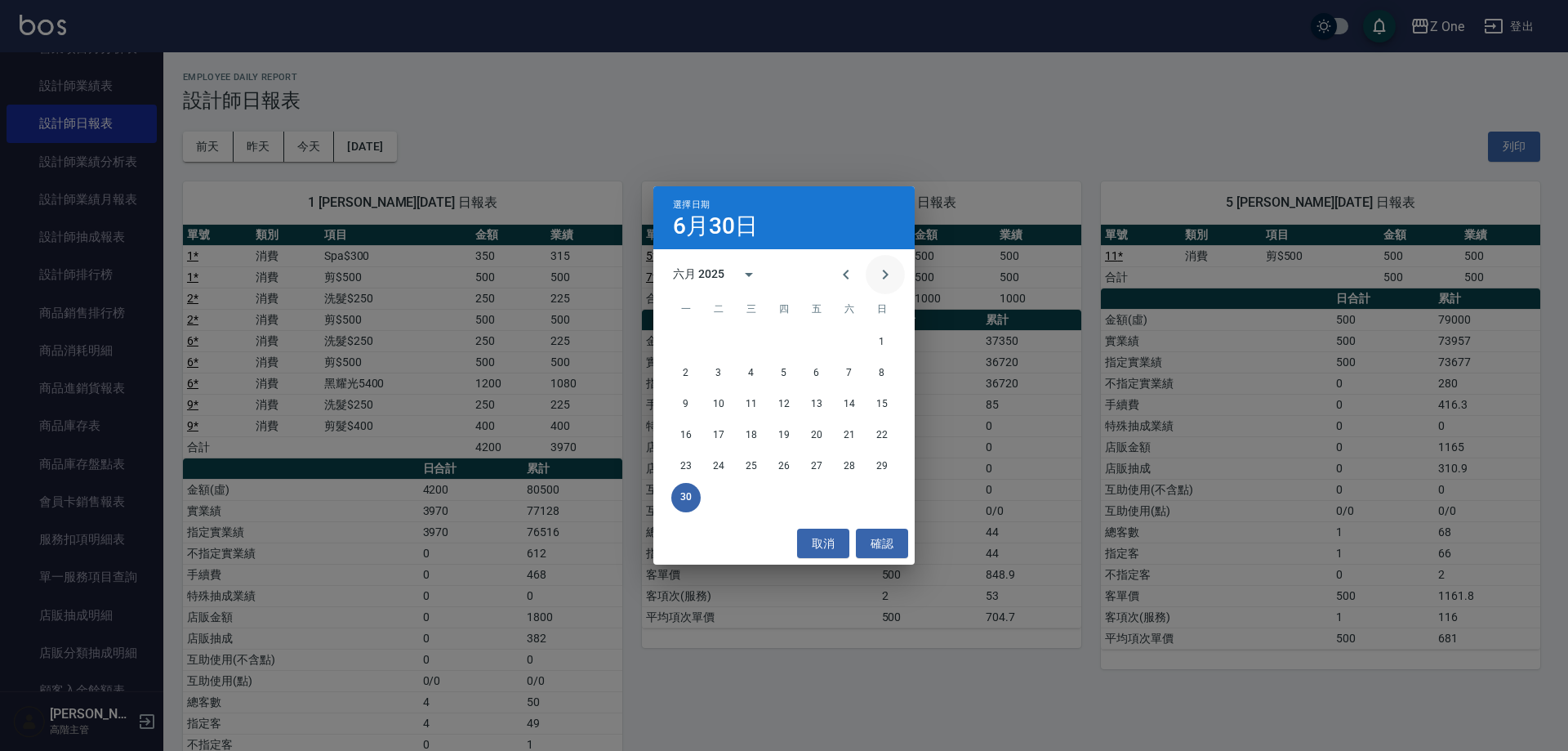
click at [882, 271] on icon "Next month" at bounding box center [885, 274] width 20 height 20
click at [854, 272] on icon "Previous month" at bounding box center [846, 274] width 20 height 20
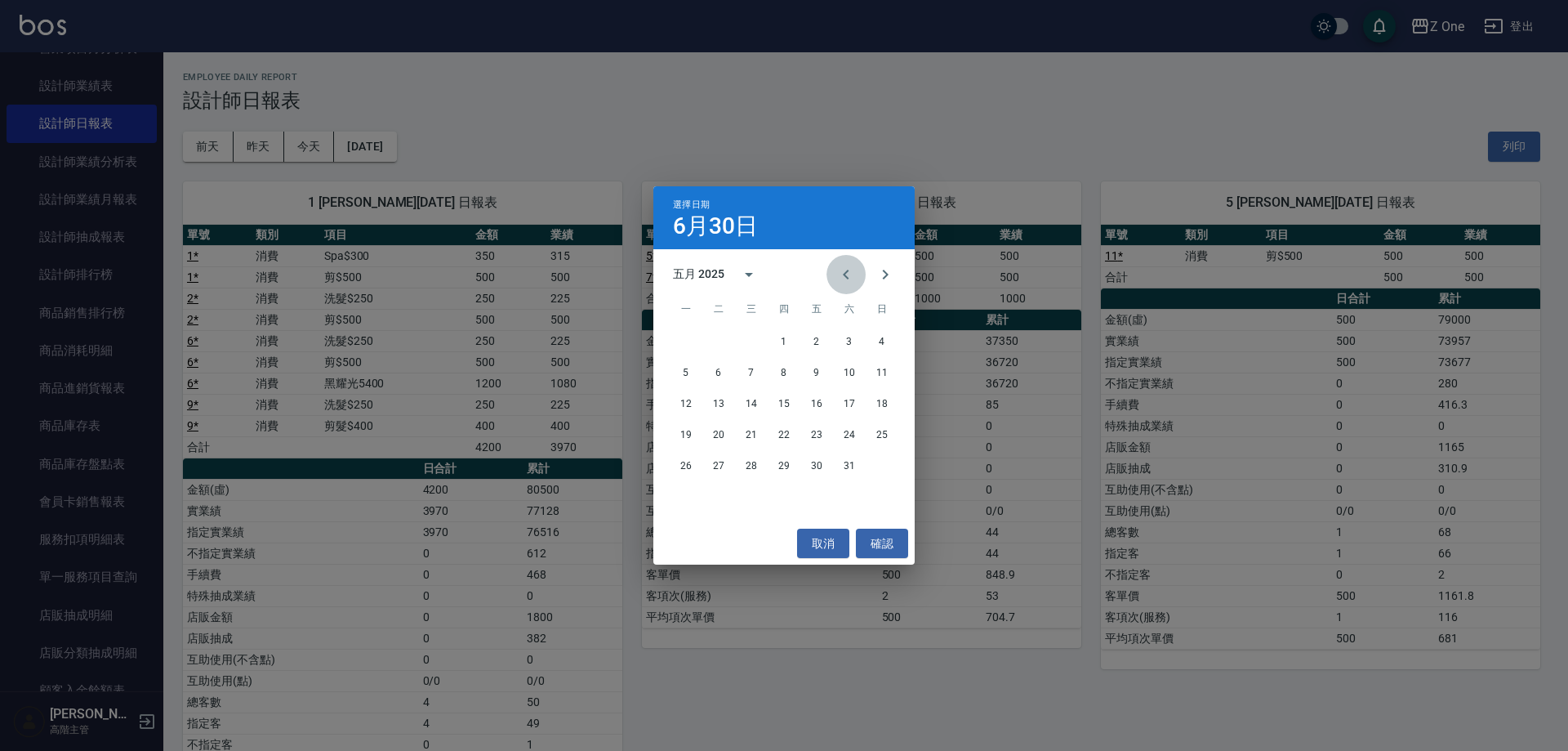
click at [854, 272] on icon "Previous month" at bounding box center [846, 274] width 20 height 20
click at [685, 468] on button "28" at bounding box center [686, 467] width 29 height 29
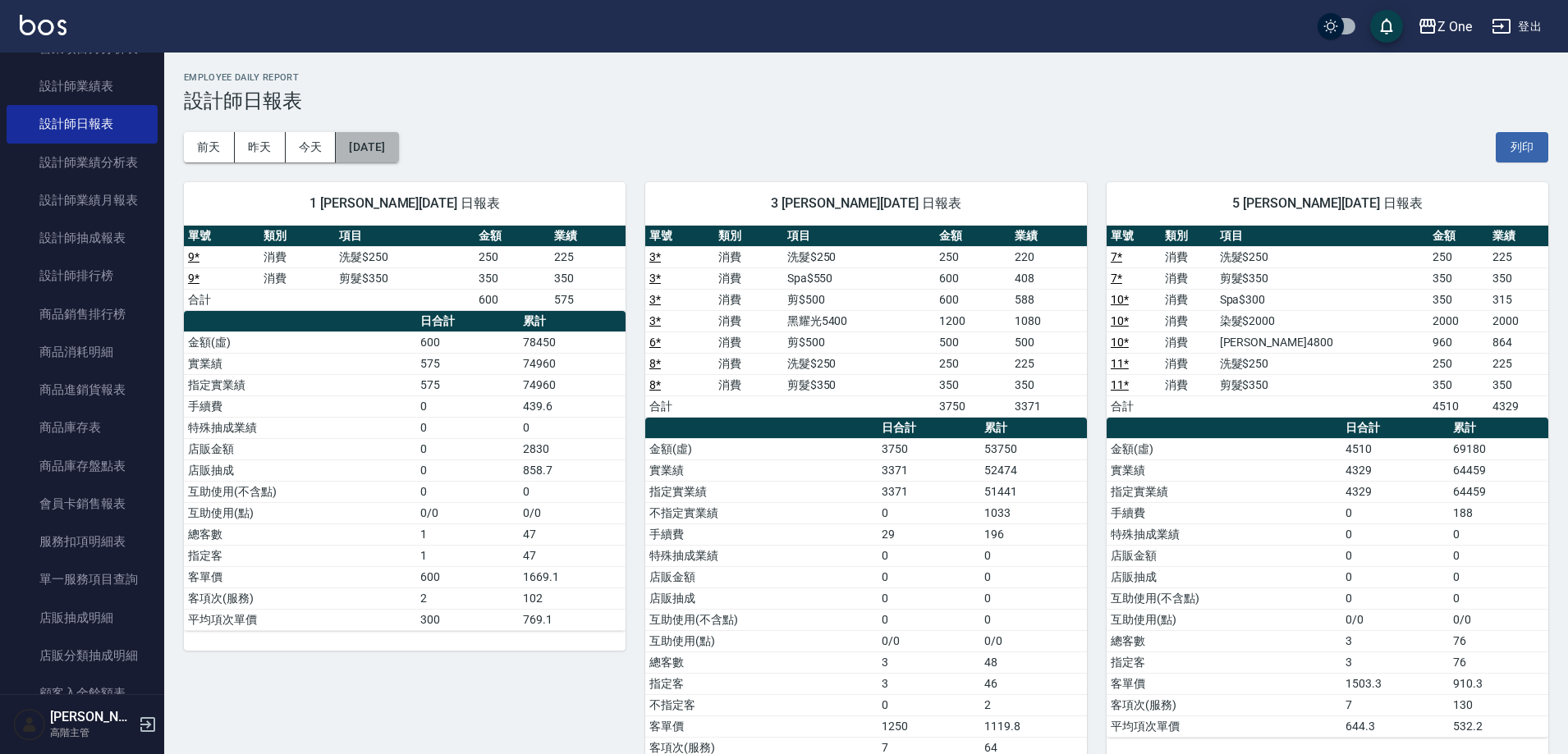
click at [398, 149] on button "2025/04/28" at bounding box center [367, 147] width 63 height 30
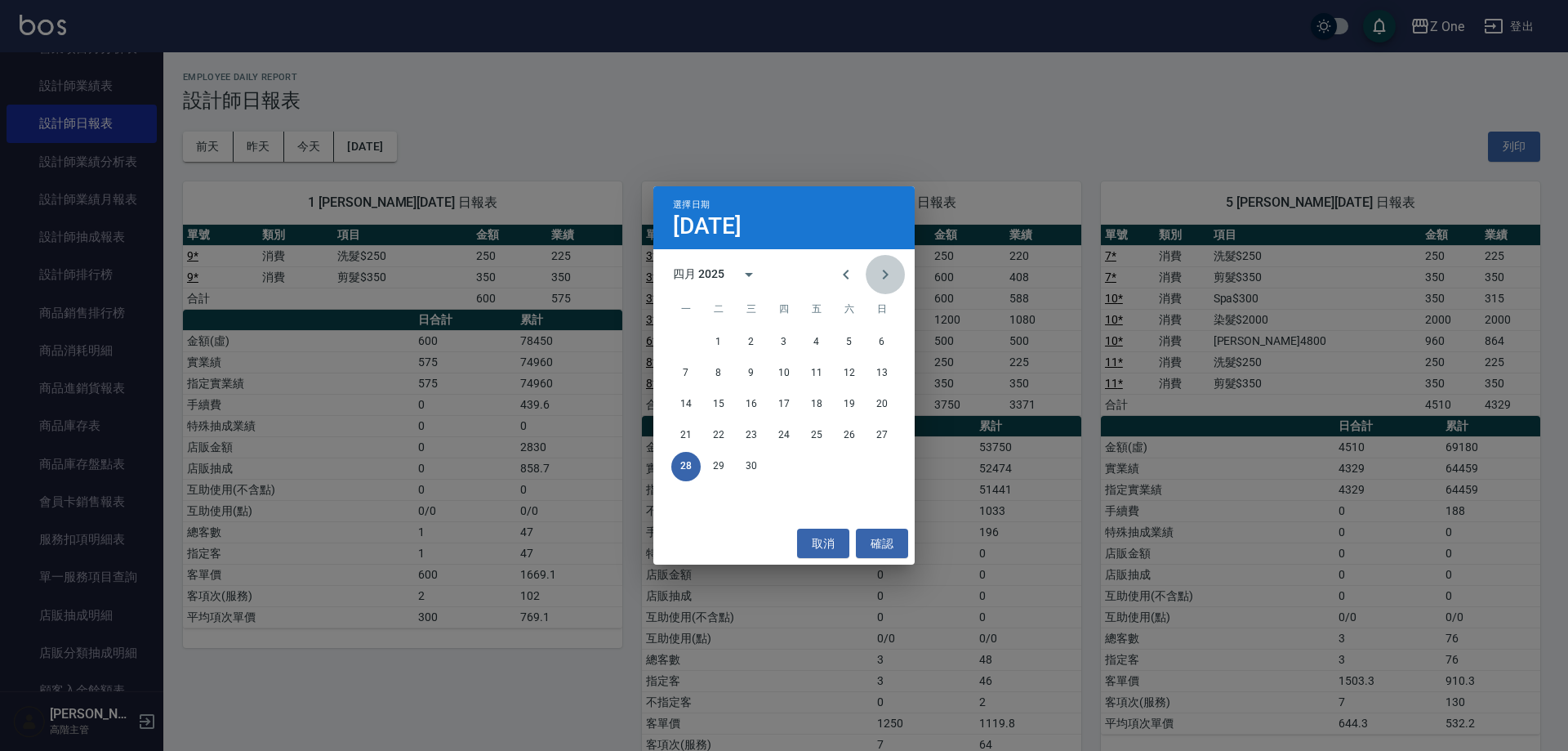
click at [885, 285] on button "Next month" at bounding box center [885, 274] width 39 height 39
click at [686, 500] on button "30" at bounding box center [686, 498] width 29 height 29
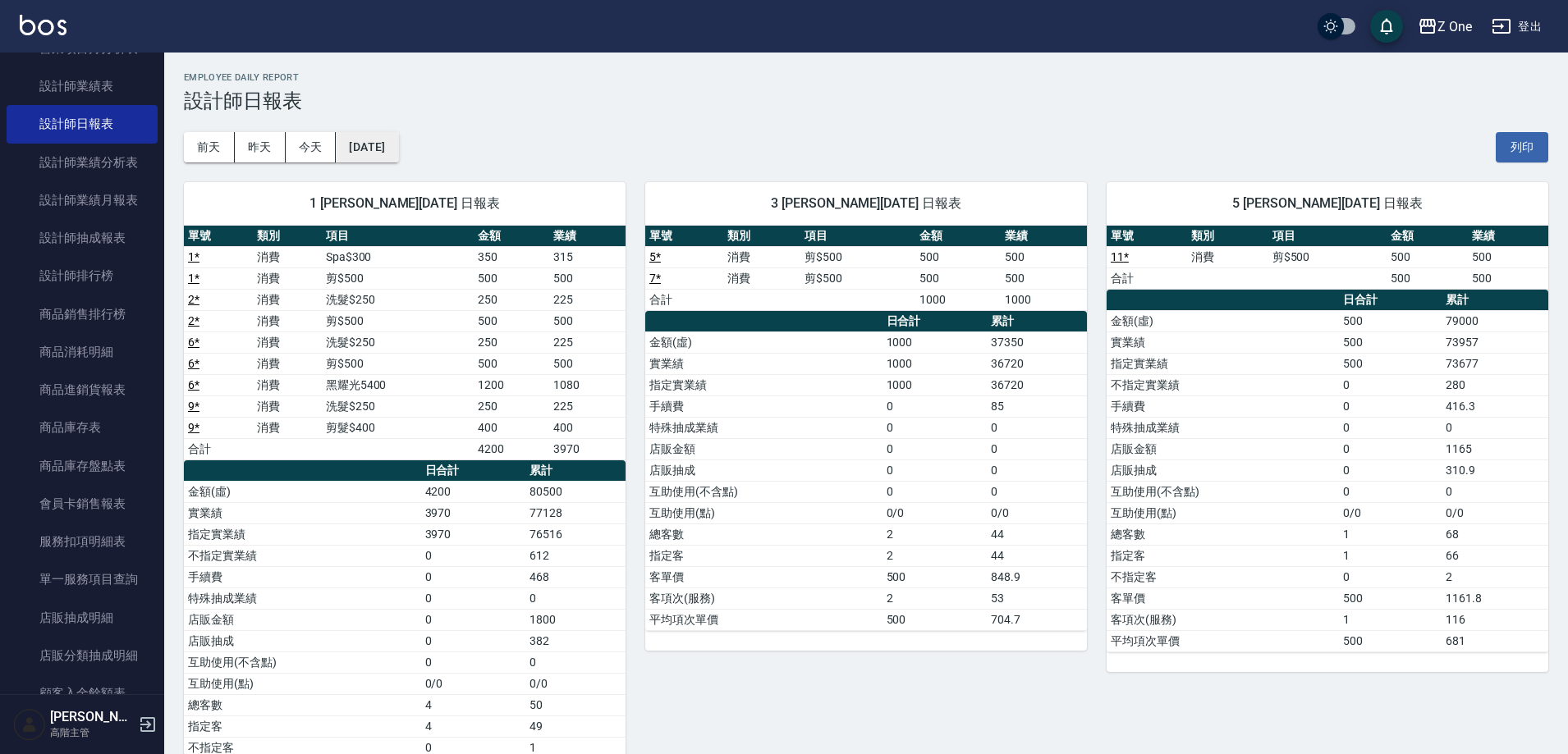
click at [398, 138] on button "2025/06/30" at bounding box center [367, 147] width 63 height 30
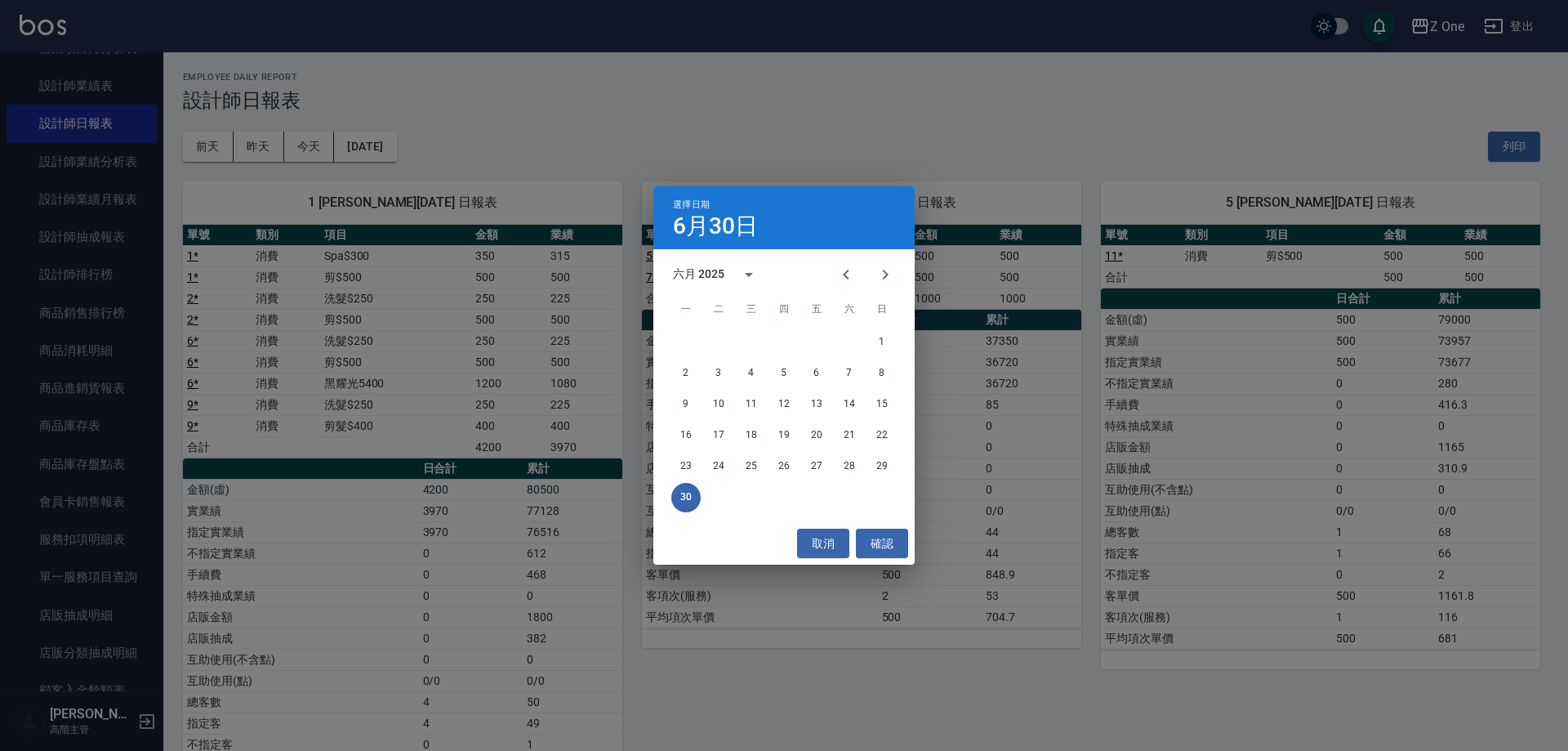
click at [637, 132] on div "選擇日期 6月30日 六月 2025 一 二 三 四 五 六 日 1 2 3 4 5 6 7 8 9 10 11 12 13 14 15 16 17 18 1…" at bounding box center [784, 376] width 1568 height 751
